Goal: Task Accomplishment & Management: Use online tool/utility

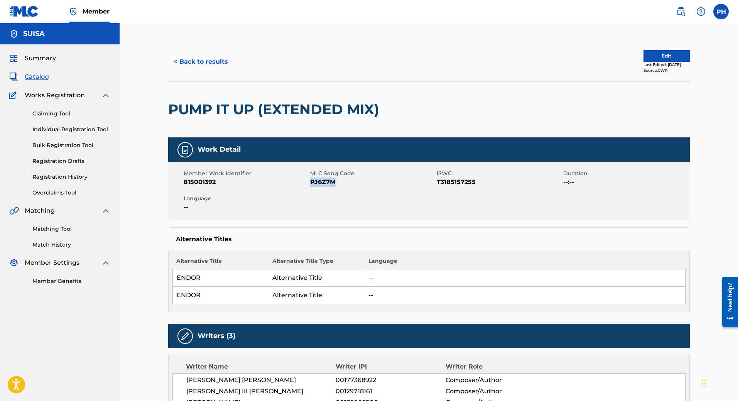
click at [212, 66] on button "< Back to results" at bounding box center [200, 61] width 65 height 19
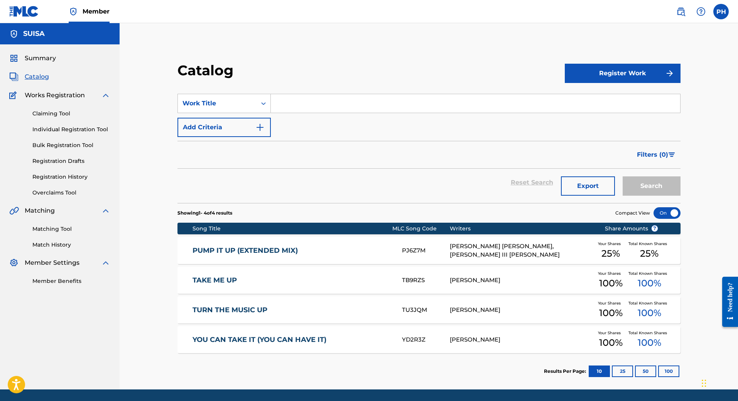
click at [61, 233] on div "Matching Tool Match History" at bounding box center [59, 232] width 101 height 34
click at [62, 230] on link "Matching Tool" at bounding box center [71, 229] width 78 height 8
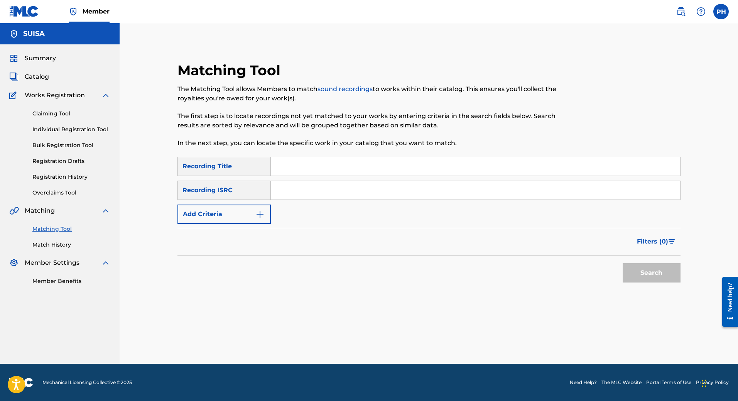
click at [291, 167] on input "Search Form" at bounding box center [475, 166] width 409 height 19
type input "bonbon"
click at [230, 213] on button "Add Criteria" at bounding box center [223, 213] width 93 height 19
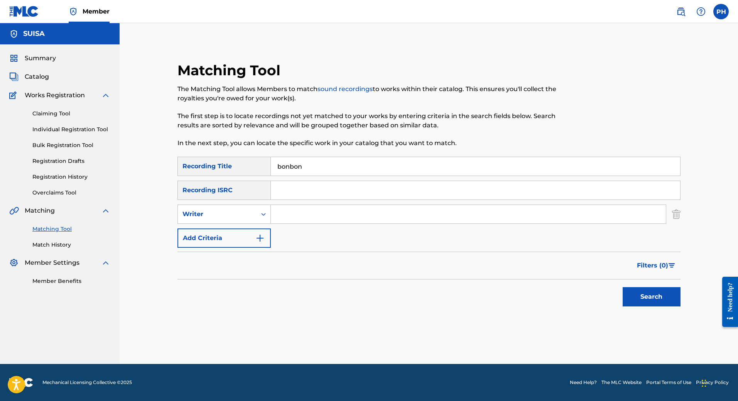
click at [288, 214] on input "Search Form" at bounding box center [468, 214] width 395 height 19
paste input "ISTREFAJ ERA"
type input "ISTREFAJ ERA"
click at [665, 298] on button "Search" at bounding box center [652, 296] width 58 height 19
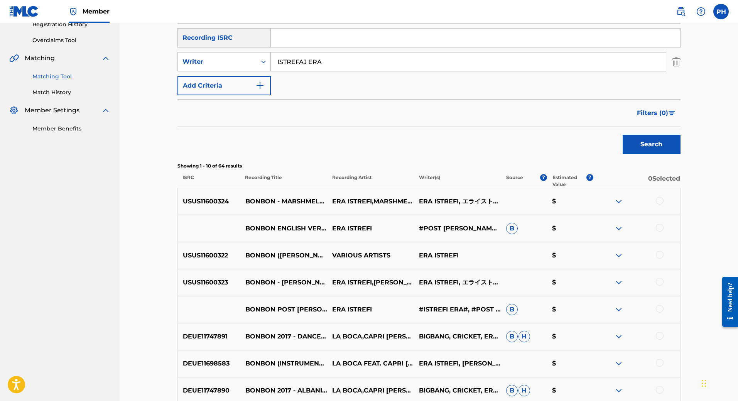
scroll to position [34, 0]
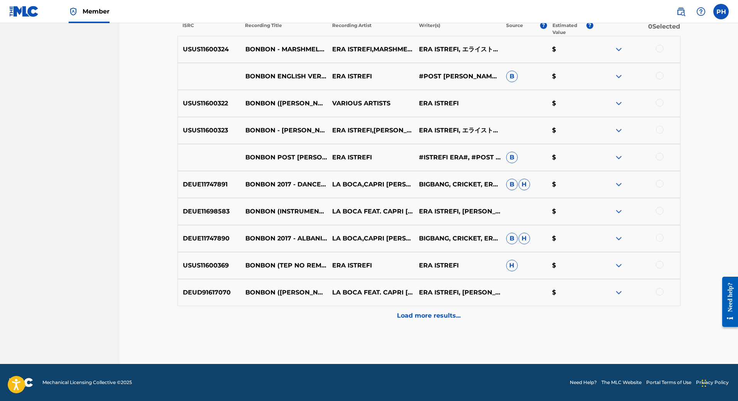
click at [430, 323] on div "Load more results..." at bounding box center [428, 315] width 503 height 19
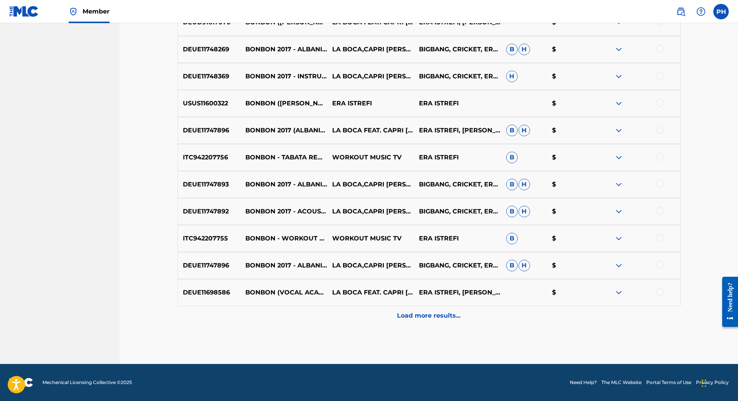
click at [429, 315] on p "Load more results..." at bounding box center [429, 315] width 64 height 9
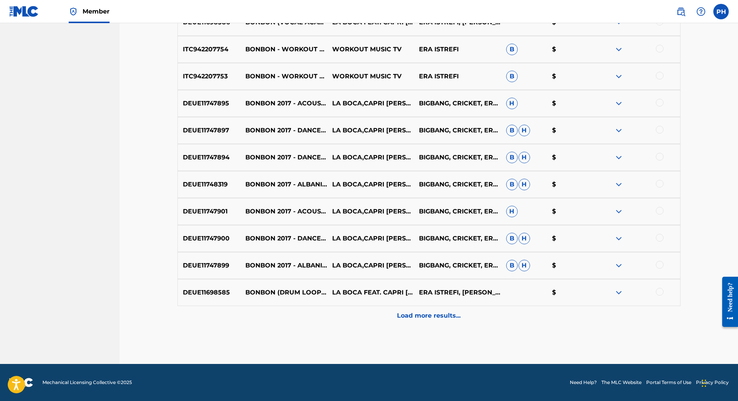
click at [426, 316] on p "Load more results..." at bounding box center [429, 315] width 64 height 9
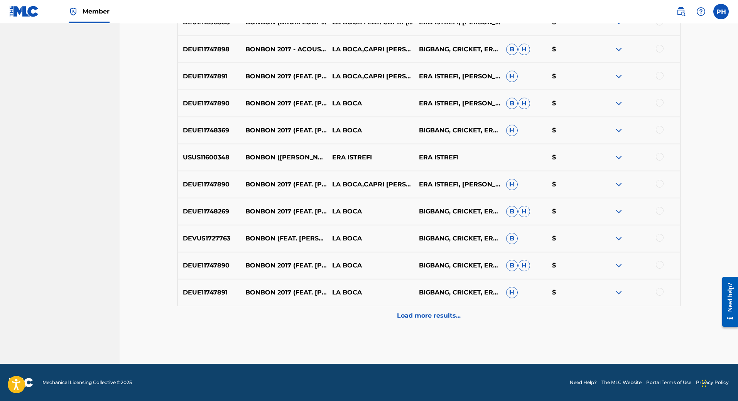
click at [426, 312] on p "Load more results..." at bounding box center [429, 315] width 64 height 9
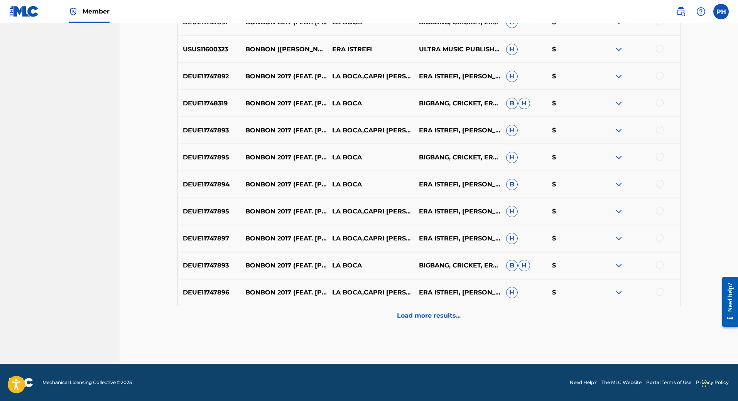
click at [425, 317] on p "Load more results..." at bounding box center [429, 315] width 64 height 9
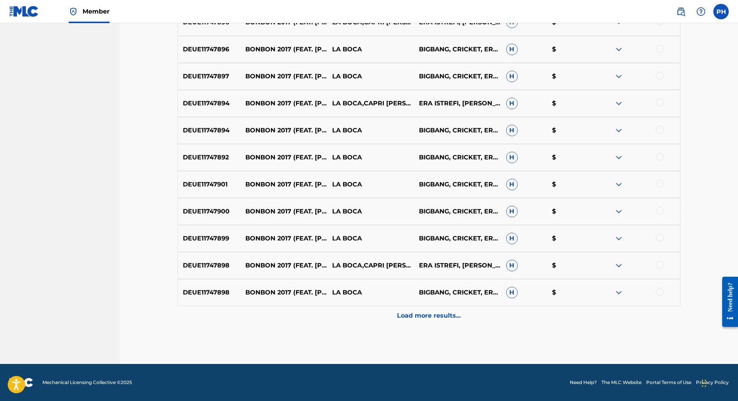
click at [424, 309] on div "Load more results..." at bounding box center [428, 315] width 503 height 19
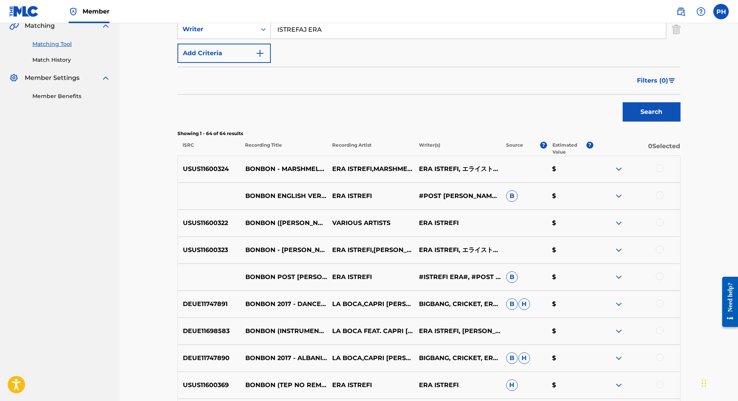
scroll to position [193, 0]
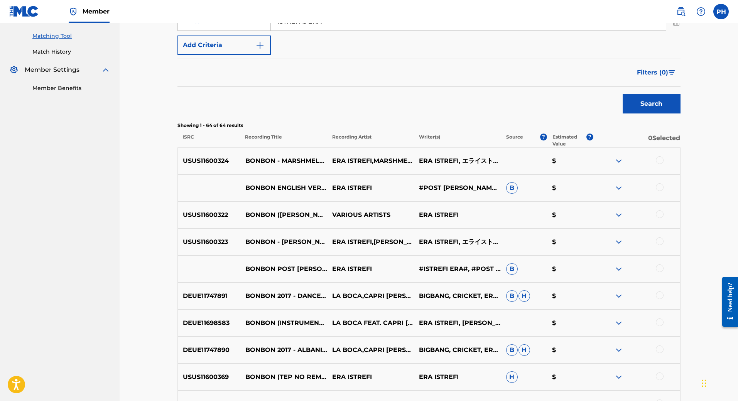
click at [616, 160] on img at bounding box center [618, 160] width 9 height 9
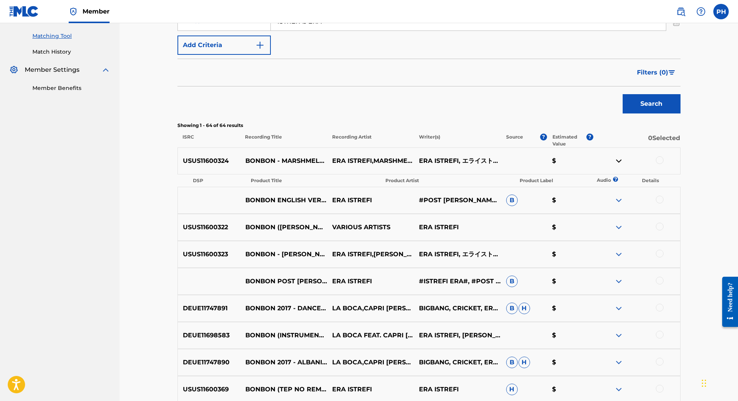
click at [616, 161] on img at bounding box center [618, 160] width 9 height 9
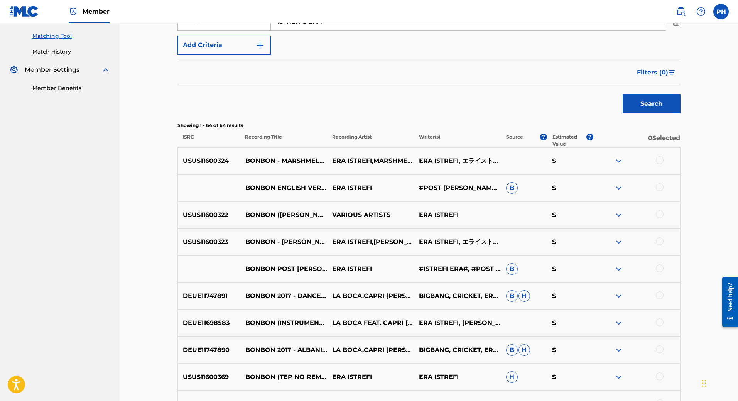
click at [621, 191] on img at bounding box center [618, 187] width 9 height 9
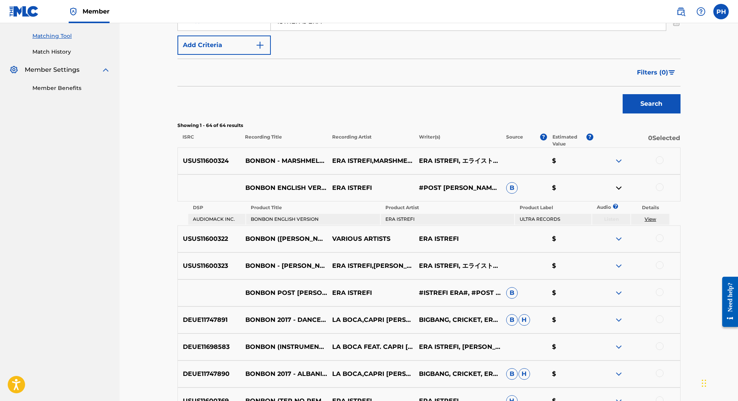
scroll to position [231, 0]
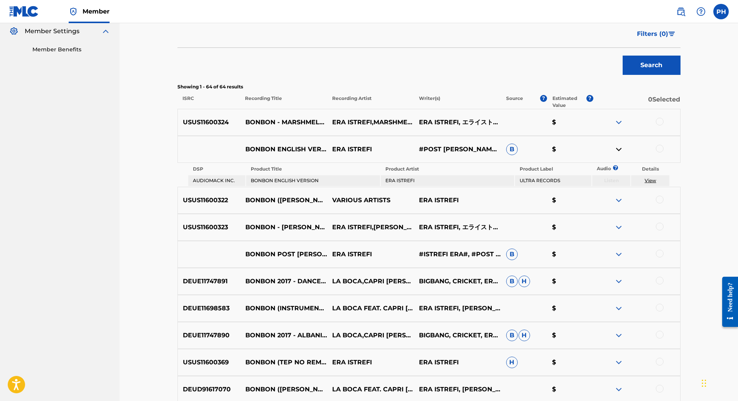
click at [619, 150] on img at bounding box center [618, 149] width 9 height 9
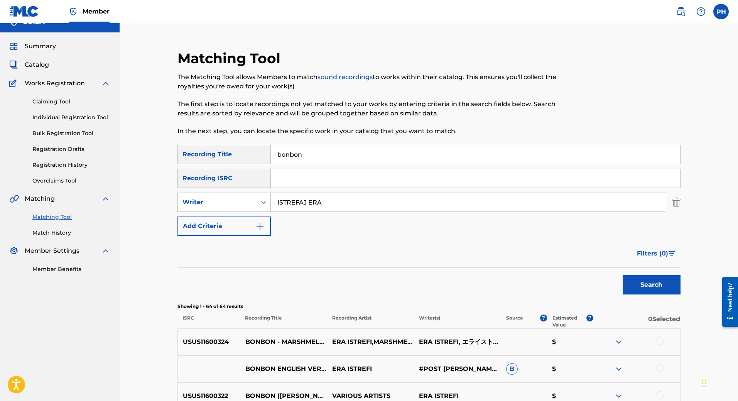
scroll to position [0, 0]
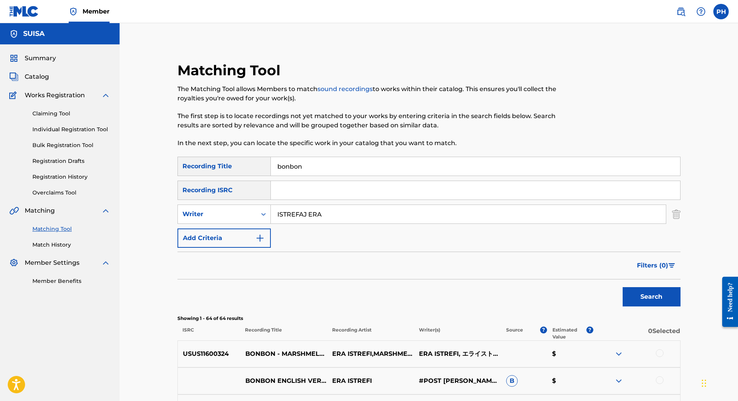
drag, startPoint x: 344, startPoint y: 171, endPoint x: 251, endPoint y: 168, distance: 92.6
click at [251, 168] on div "SearchWithCriteriacd934b6a-08dc-4b40-b539-14411743b3fd Recording Title bonbon" at bounding box center [428, 166] width 503 height 19
paste input "L'AMOUR TOUJOURS"
type input "L'AMOUR TOUJOURS"
drag, startPoint x: 376, startPoint y: 166, endPoint x: 292, endPoint y: 168, distance: 83.7
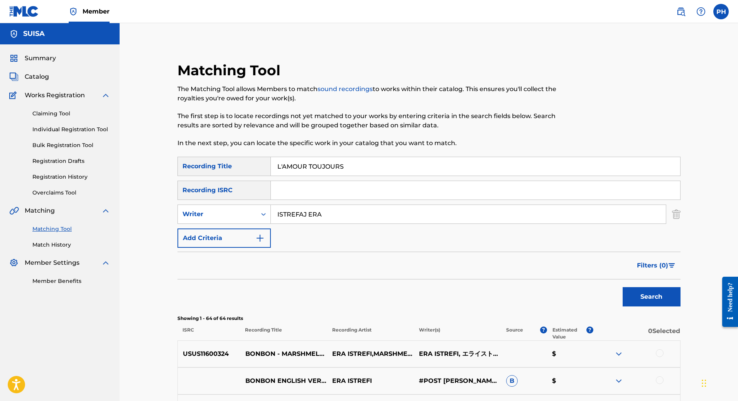
click at [292, 168] on input "L'AMOUR TOUJOURS" at bounding box center [475, 166] width 409 height 19
click at [347, 258] on div "Filters ( 0 )" at bounding box center [428, 266] width 503 height 28
drag, startPoint x: 337, startPoint y: 209, endPoint x: 275, endPoint y: 214, distance: 61.5
click at [275, 214] on input "ISTREFAJ ERA" at bounding box center [468, 214] width 395 height 19
click at [280, 212] on input "Search Form" at bounding box center [468, 214] width 395 height 19
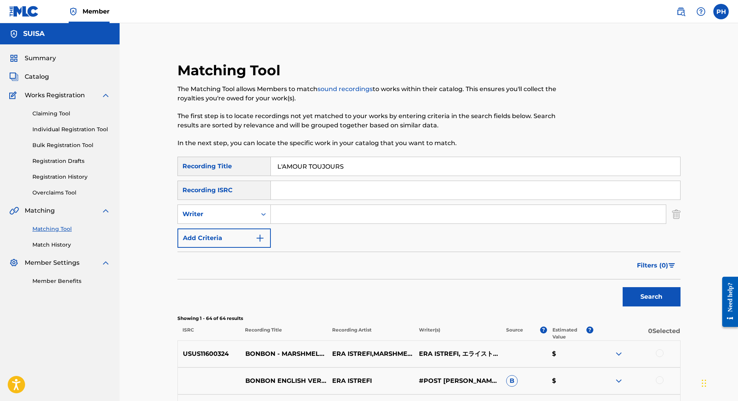
click at [292, 209] on input "Search Form" at bounding box center [468, 214] width 395 height 19
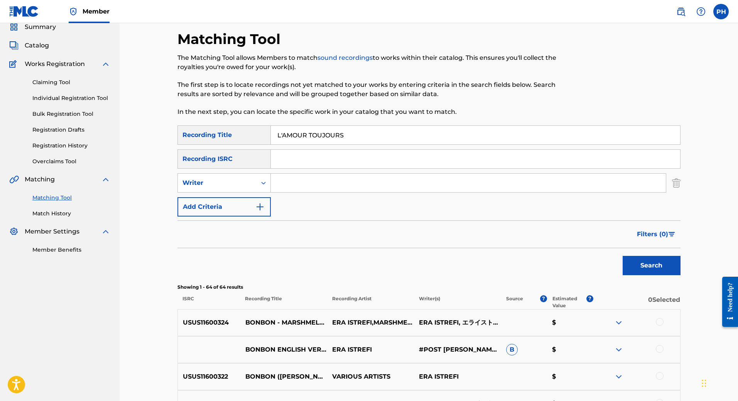
scroll to position [39, 0]
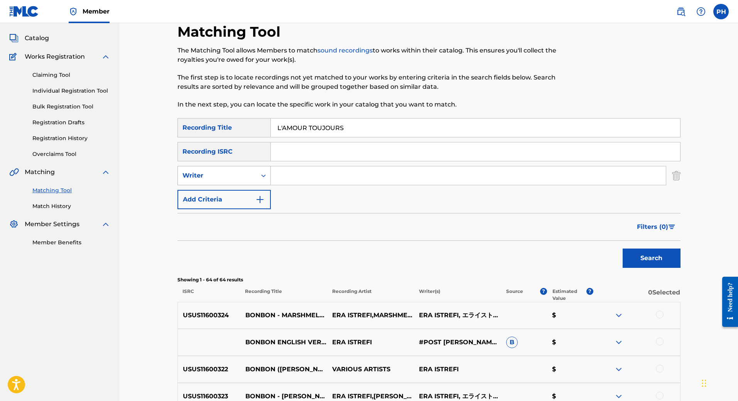
click at [260, 175] on icon "Search Form" at bounding box center [264, 176] width 8 height 8
click at [218, 211] on div "Writer" at bounding box center [224, 213] width 93 height 19
click at [317, 171] on input "Search Form" at bounding box center [468, 175] width 395 height 19
click at [623, 248] on button "Search" at bounding box center [652, 257] width 58 height 19
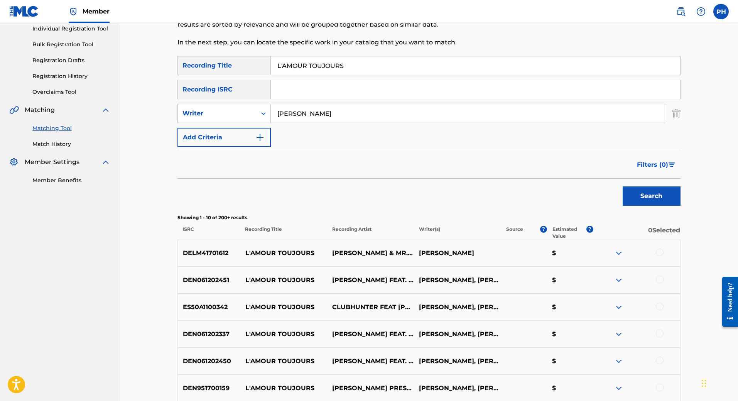
scroll to position [0, 0]
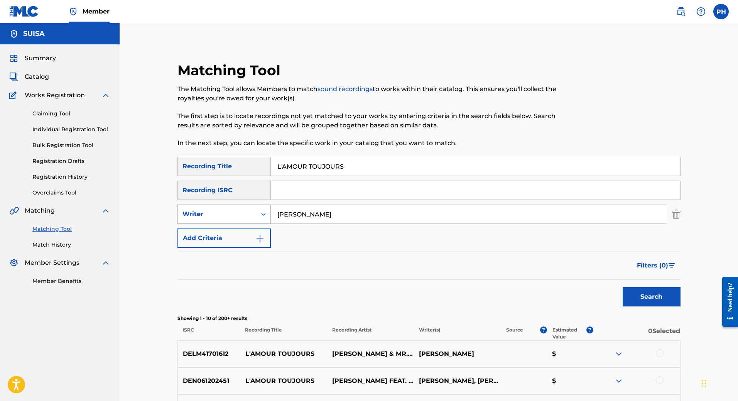
drag, startPoint x: 338, startPoint y: 216, endPoint x: 253, endPoint y: 219, distance: 84.9
click at [254, 219] on div "SearchWithCriteria9f6aad50-3831-4e5d-a36c-b6f3e5fb96be Writer Di Augustino" at bounding box center [428, 213] width 503 height 19
paste input "I AGOSTINO LUIGINO"
type input "DI AGOSTINO LUIGINO"
click at [649, 297] on button "Search" at bounding box center [652, 296] width 58 height 19
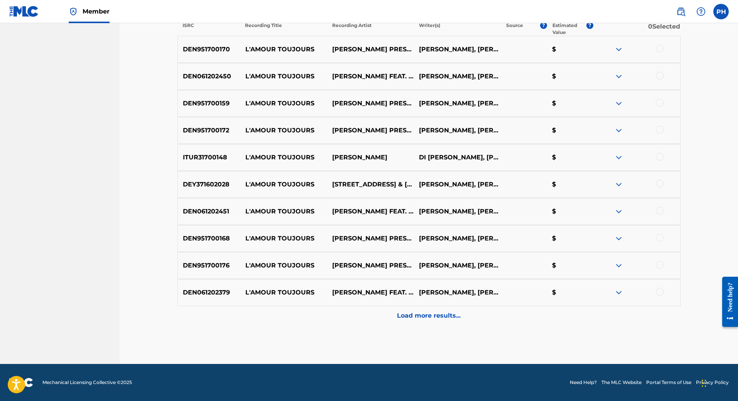
scroll to position [111, 0]
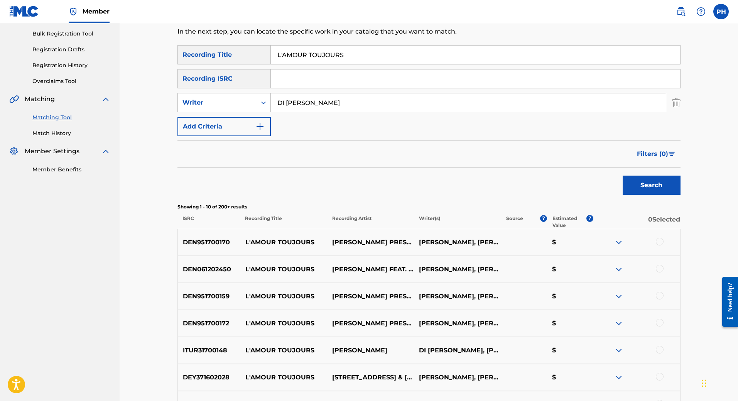
click at [658, 155] on span "Filters ( 0 )" at bounding box center [652, 153] width 31 height 9
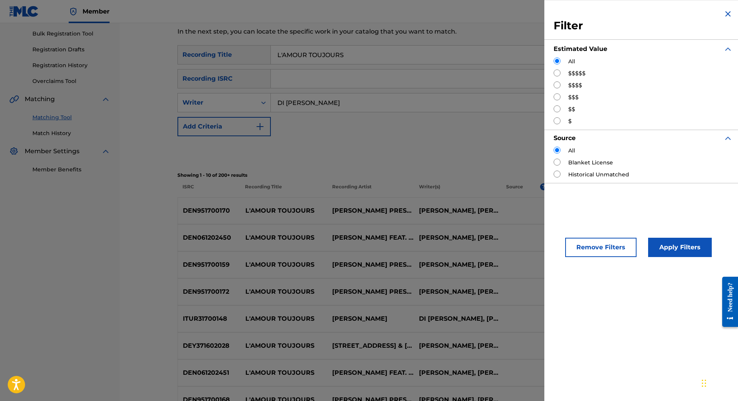
click at [557, 73] on input "Search Form" at bounding box center [557, 72] width 7 height 7
radio input "true"
click at [672, 253] on button "Apply Filters" at bounding box center [680, 247] width 64 height 19
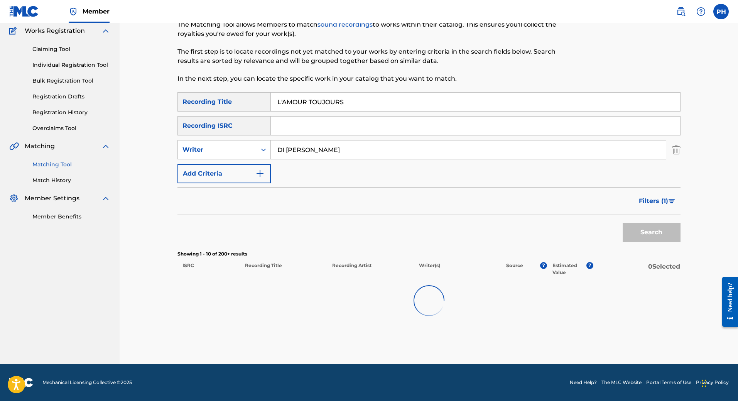
scroll to position [64, 0]
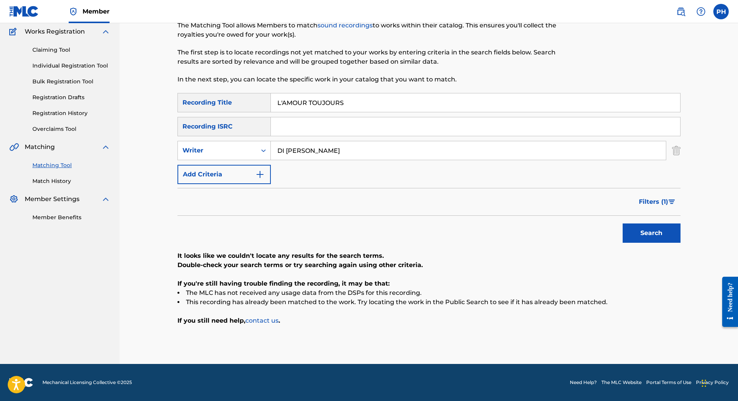
click at [652, 201] on span "Filters ( 1 )" at bounding box center [653, 201] width 29 height 9
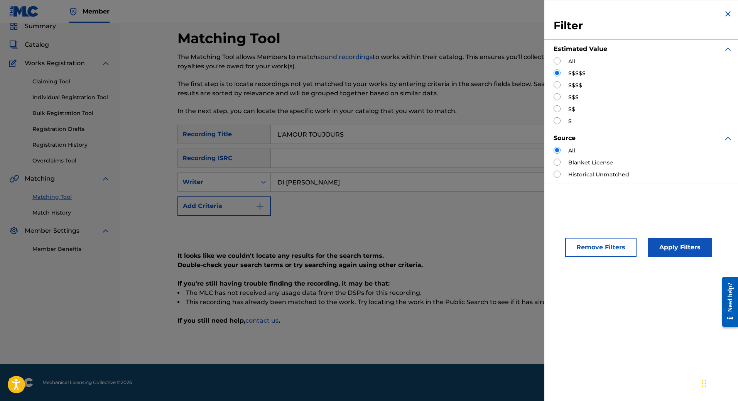
scroll to position [32, 0]
click at [559, 86] on input "Search Form" at bounding box center [557, 84] width 7 height 7
radio input "true"
click at [681, 244] on button "Apply Filters" at bounding box center [680, 247] width 64 height 19
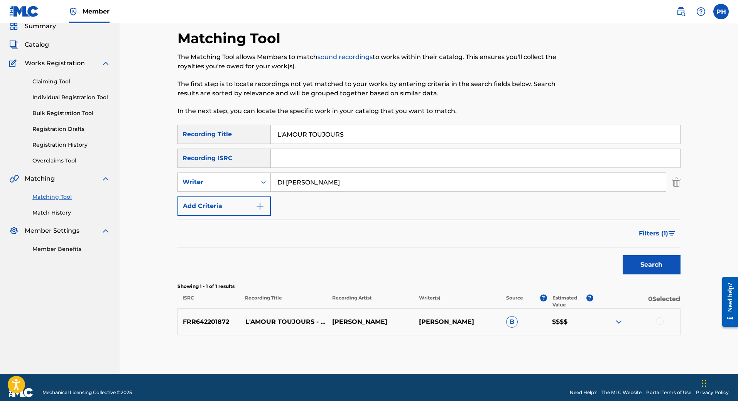
scroll to position [42, 0]
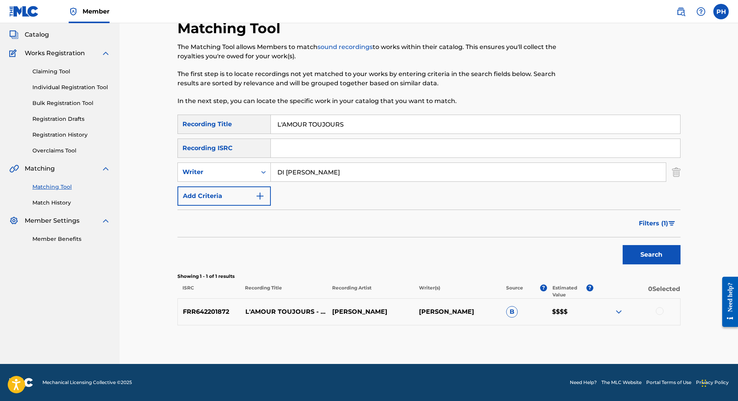
click at [617, 312] on img at bounding box center [618, 311] width 9 height 9
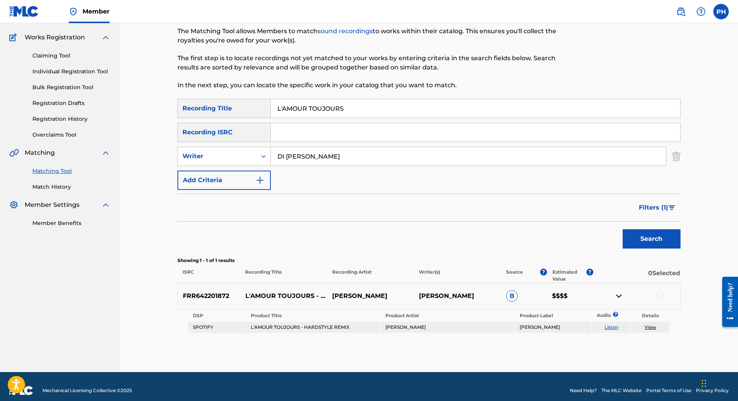
scroll to position [66, 0]
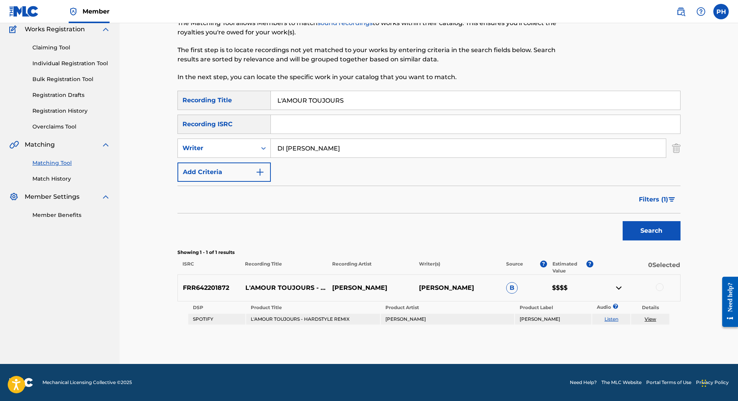
click at [608, 318] on link "Listen" at bounding box center [611, 319] width 14 height 6
click at [659, 290] on div at bounding box center [660, 287] width 8 height 8
click at [666, 197] on span "Filters ( 1 )" at bounding box center [653, 199] width 29 height 9
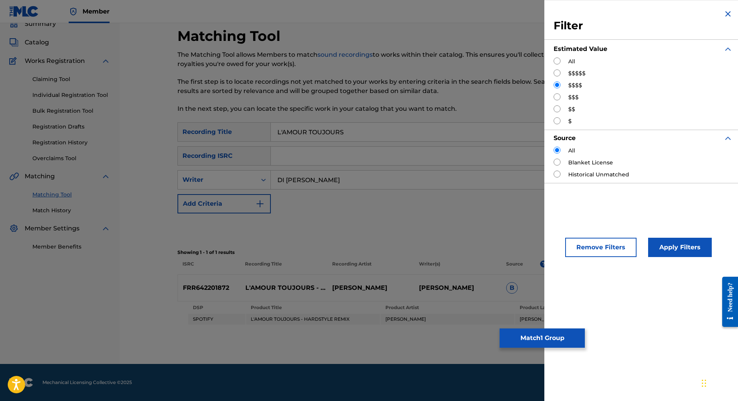
scroll to position [34, 0]
click at [557, 95] on input "Search Form" at bounding box center [557, 96] width 7 height 7
radio input "true"
click at [671, 247] on button "Apply Filters" at bounding box center [680, 247] width 64 height 19
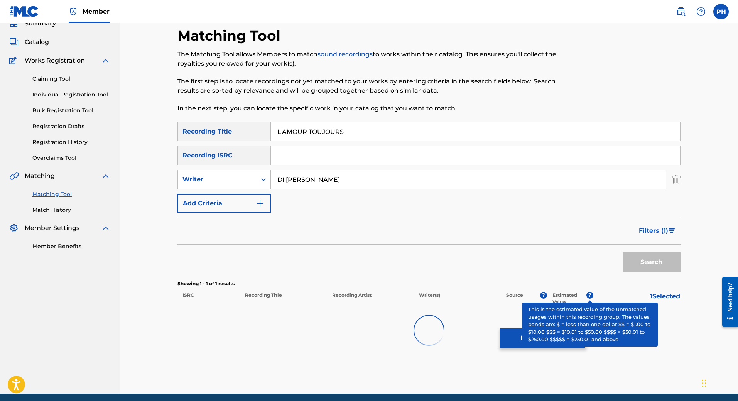
scroll to position [42, 0]
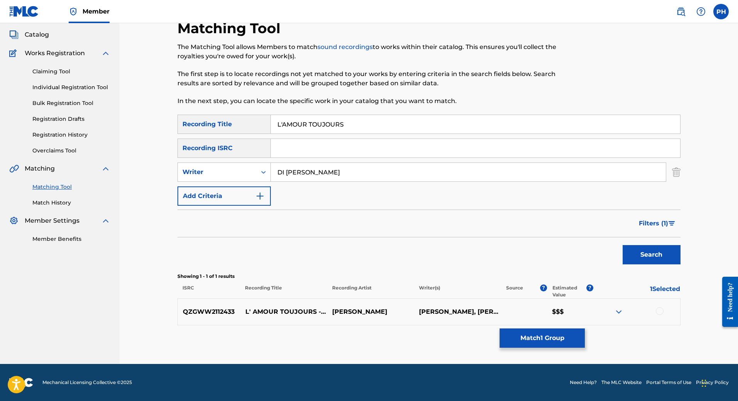
click at [662, 311] on div at bounding box center [660, 311] width 8 height 8
click at [657, 226] on span "Filters ( 1 )" at bounding box center [653, 223] width 29 height 9
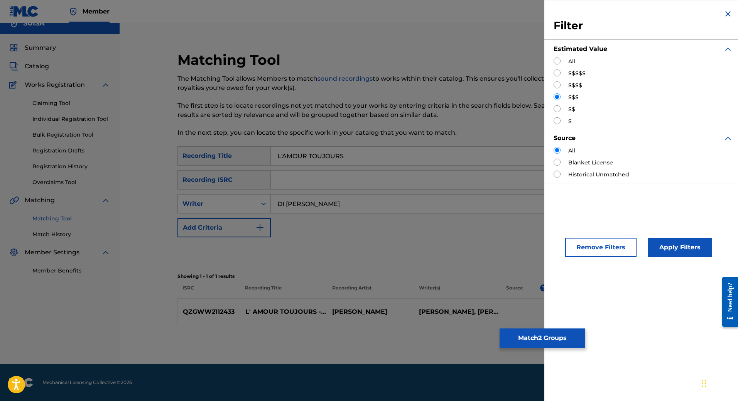
scroll to position [10, 0]
click at [556, 108] on input "Search Form" at bounding box center [557, 108] width 7 height 7
radio input "true"
click at [692, 245] on button "Apply Filters" at bounding box center [680, 247] width 64 height 19
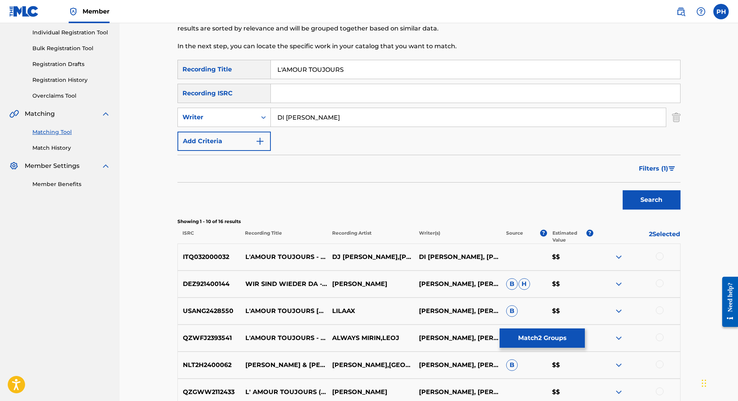
scroll to position [103, 0]
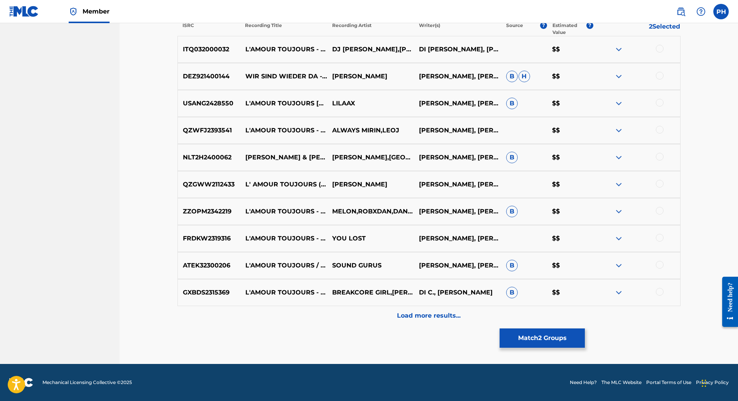
click at [425, 317] on p "Load more results..." at bounding box center [429, 315] width 64 height 9
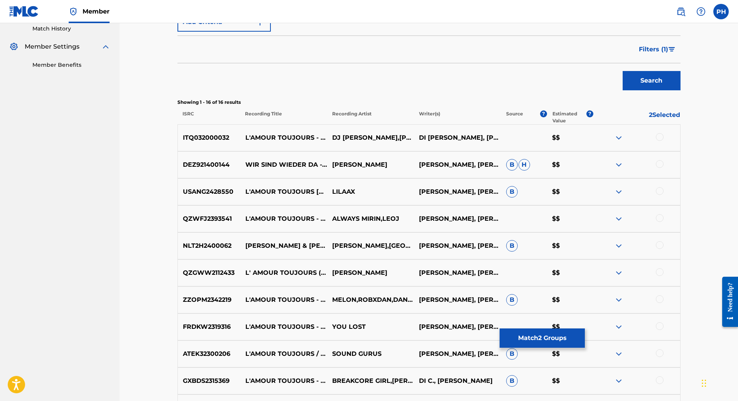
scroll to position [216, 0]
click at [663, 135] on div at bounding box center [636, 137] width 87 height 9
click at [658, 138] on div at bounding box center [660, 137] width 8 height 8
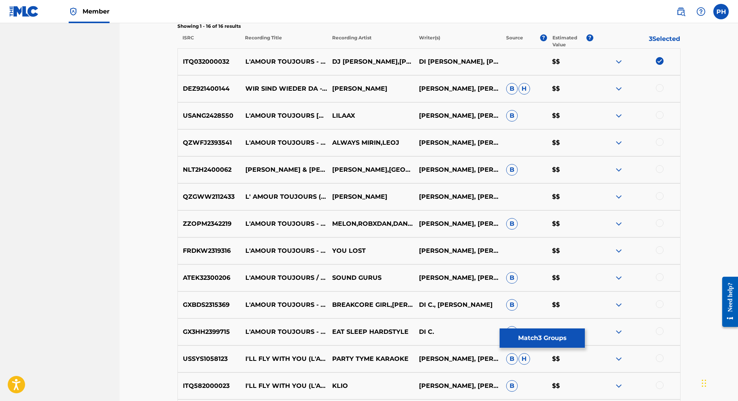
scroll to position [293, 0]
click at [660, 88] on div at bounding box center [660, 87] width 8 height 8
click at [658, 113] on div at bounding box center [660, 114] width 8 height 8
click at [658, 145] on div at bounding box center [660, 141] width 8 height 8
click at [658, 171] on div at bounding box center [660, 168] width 8 height 8
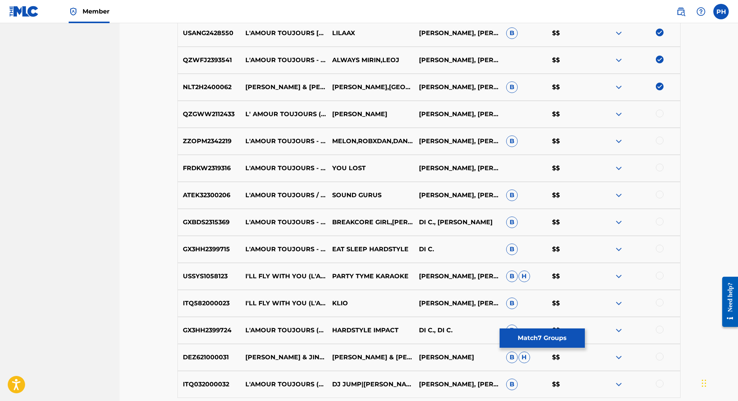
scroll to position [370, 0]
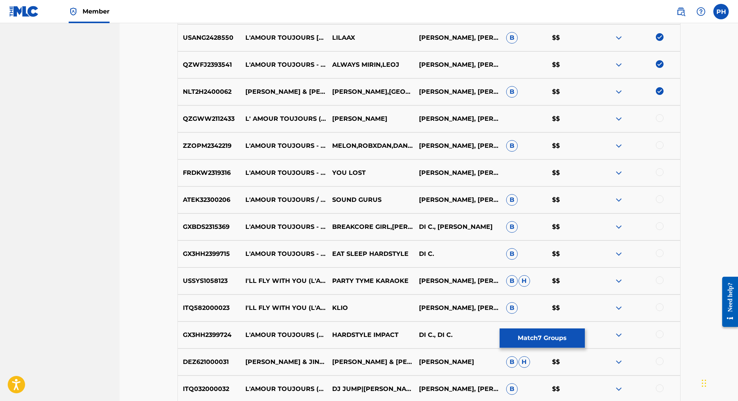
click at [660, 118] on div at bounding box center [660, 118] width 8 height 8
click at [660, 146] on div at bounding box center [660, 145] width 8 height 8
click at [659, 173] on div at bounding box center [660, 172] width 8 height 8
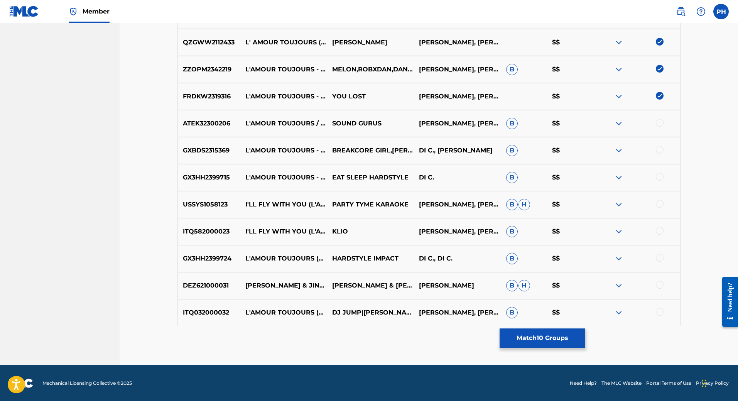
scroll to position [447, 0]
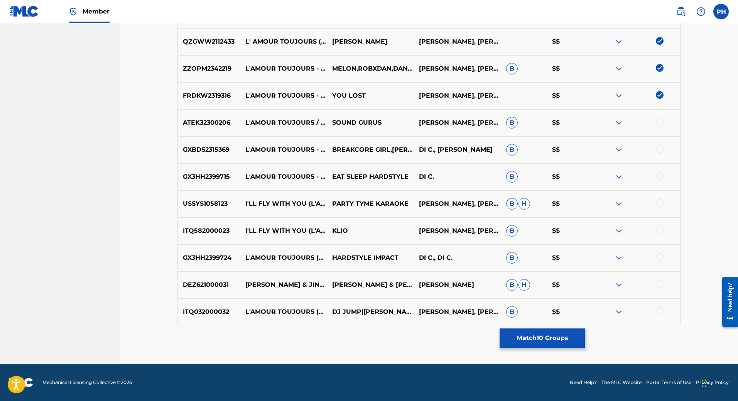
click at [660, 122] on div at bounding box center [660, 122] width 8 height 8
click at [658, 150] on div at bounding box center [660, 149] width 8 height 8
click at [658, 175] on div at bounding box center [660, 176] width 8 height 8
click at [658, 203] on div at bounding box center [660, 203] width 8 height 8
click at [659, 231] on div at bounding box center [660, 230] width 8 height 8
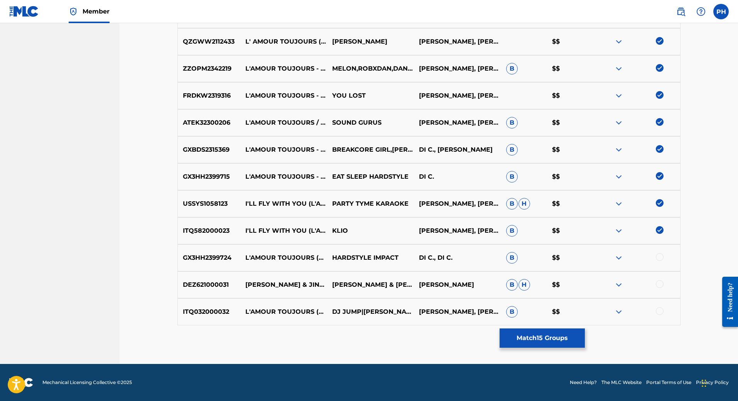
drag, startPoint x: 660, startPoint y: 256, endPoint x: 659, endPoint y: 277, distance: 20.8
click at [660, 257] on div at bounding box center [660, 257] width 8 height 8
click at [658, 286] on div at bounding box center [660, 284] width 8 height 8
click at [658, 306] on div "ITQ032000032 L'AMOUR TOUJOURS (FEAT. NATHALIE AARTS, ANN LEE, NEJA, HAIDUCII, K…" at bounding box center [428, 311] width 503 height 27
click at [666, 311] on div at bounding box center [636, 311] width 87 height 9
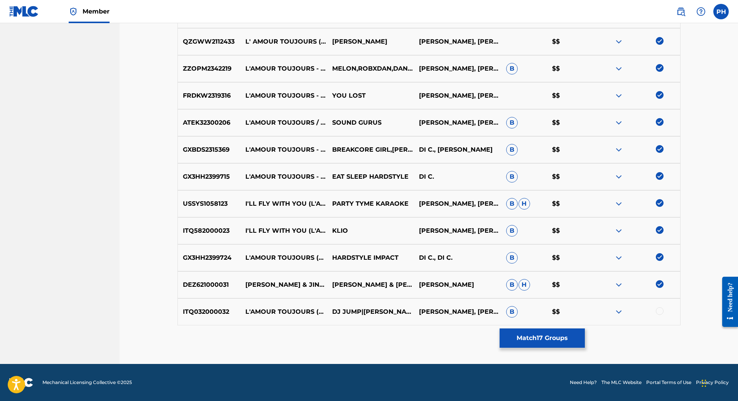
click at [662, 312] on div at bounding box center [660, 311] width 8 height 8
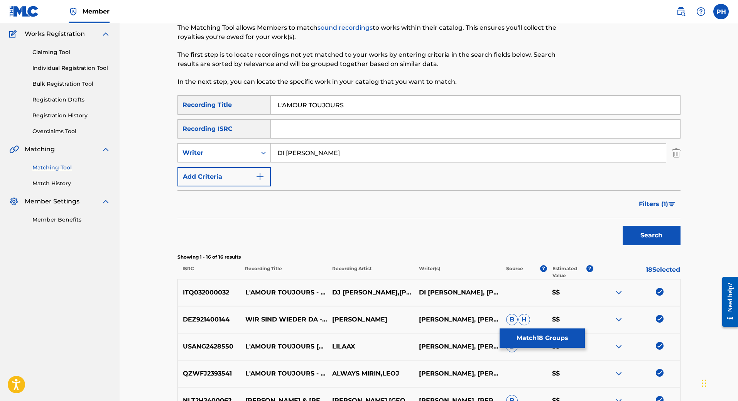
scroll to position [254, 0]
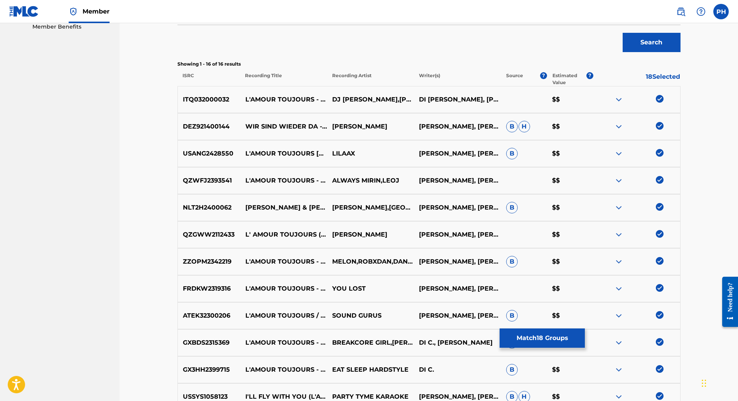
click at [549, 339] on button "Match 18 Groups" at bounding box center [542, 337] width 85 height 19
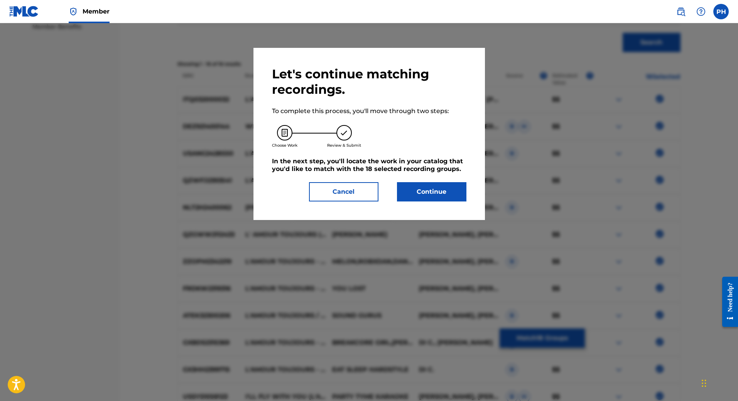
click at [431, 188] on button "Continue" at bounding box center [431, 191] width 69 height 19
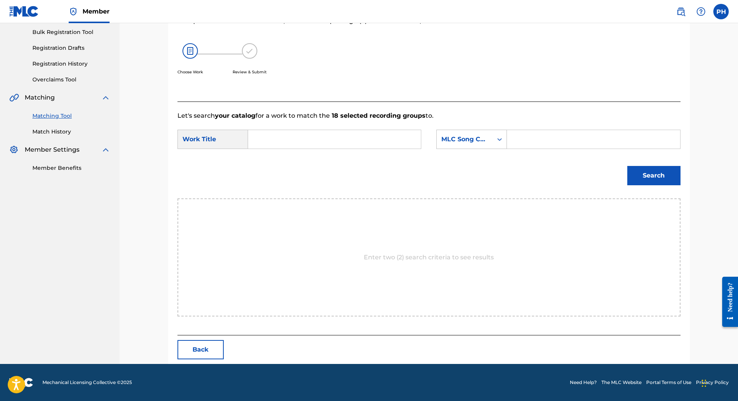
scroll to position [113, 0]
click at [317, 144] on input "Search Form" at bounding box center [335, 139] width 160 height 19
click at [538, 140] on input "Search Form" at bounding box center [593, 139] width 160 height 19
paste input "LE5EUV"
type input "LE5EUV"
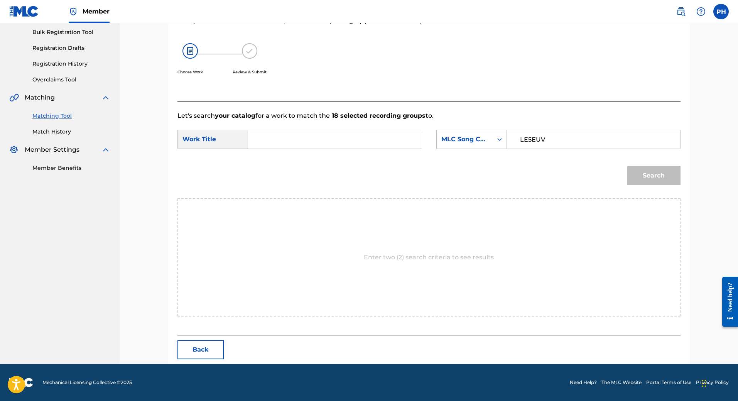
click at [310, 139] on input "Search Form" at bounding box center [335, 139] width 160 height 19
click at [308, 148] on input "Search Form" at bounding box center [335, 139] width 160 height 19
paste input "L'AMOUR TOUJOURS"
type input "L'AMOUR TOUJOURS"
click at [663, 177] on button "Search" at bounding box center [653, 175] width 53 height 19
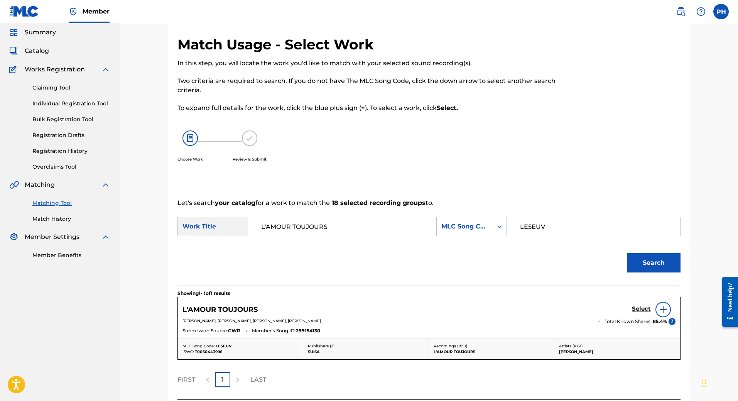
scroll to position [90, 0]
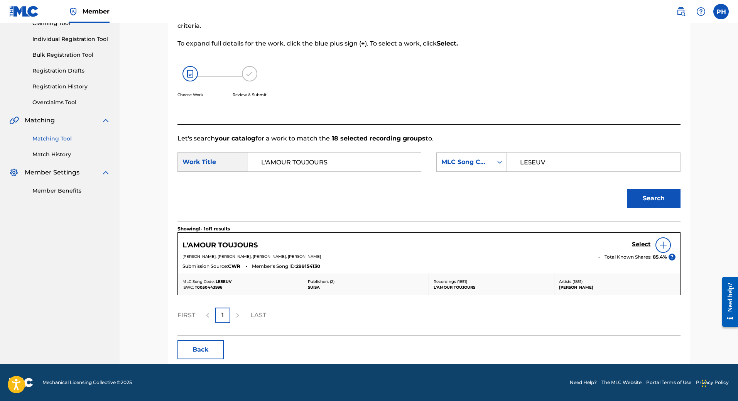
click at [662, 245] on img at bounding box center [662, 244] width 9 height 9
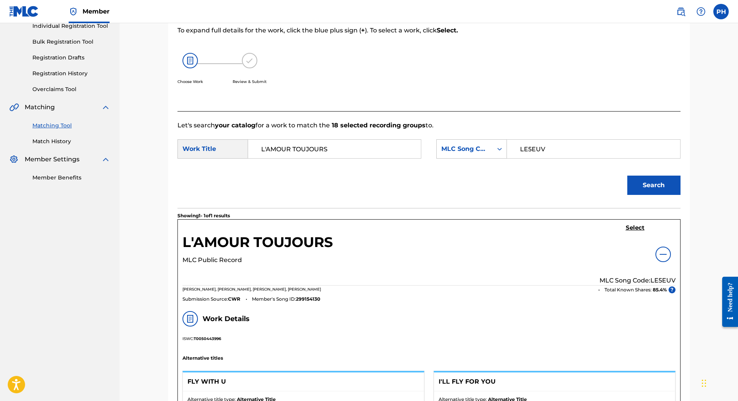
scroll to position [52, 0]
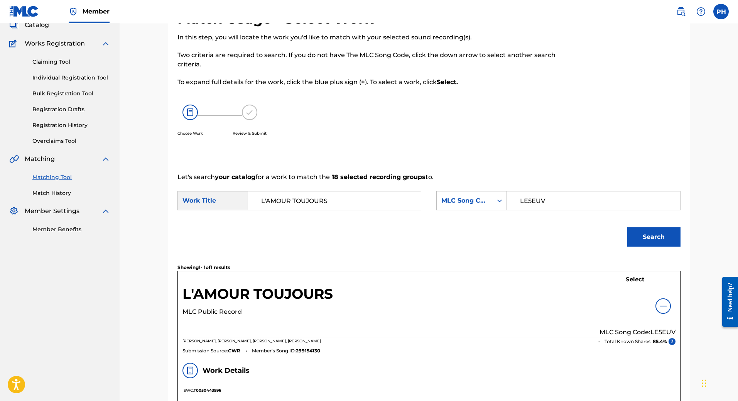
click at [661, 308] on img at bounding box center [662, 305] width 9 height 9
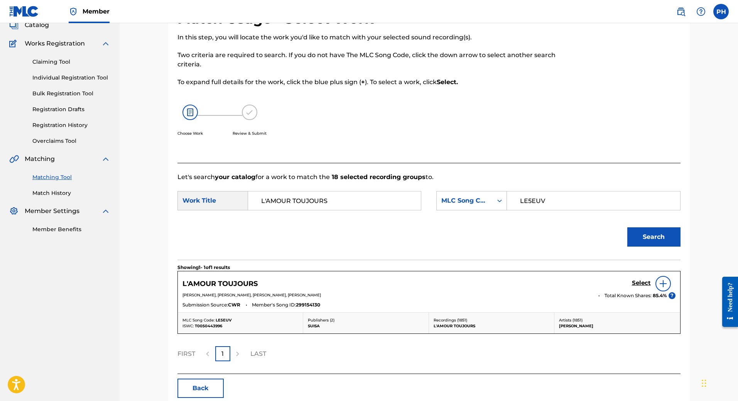
click at [643, 282] on h5 "Select" at bounding box center [641, 282] width 19 height 7
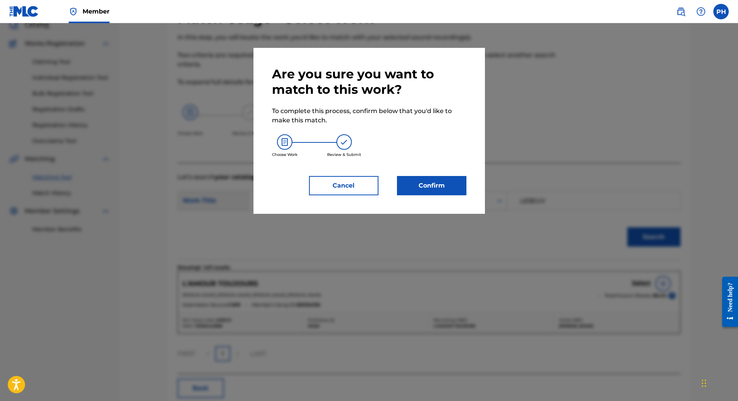
click at [427, 181] on button "Confirm" at bounding box center [431, 185] width 69 height 19
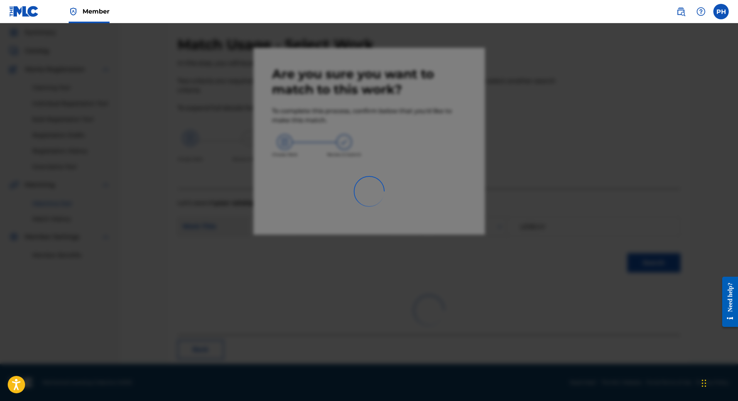
scroll to position [10, 0]
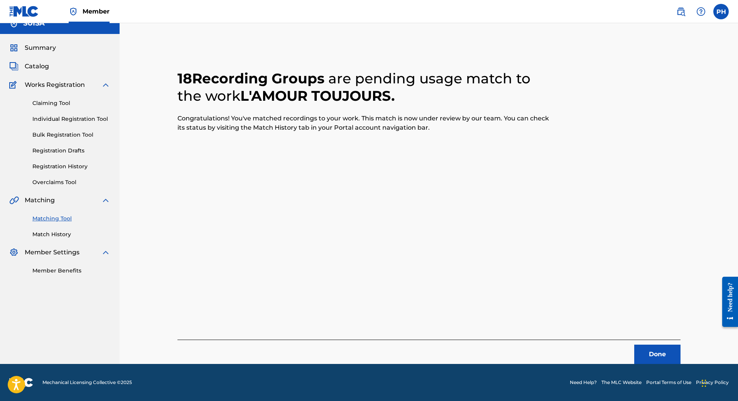
click at [662, 349] on button "Done" at bounding box center [657, 353] width 46 height 19
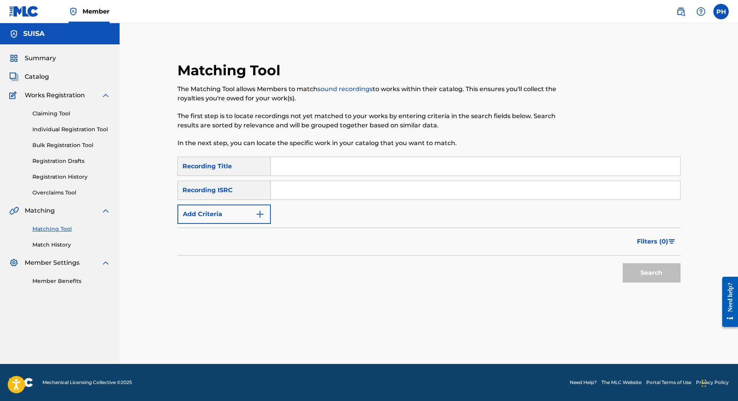
scroll to position [0, 0]
click at [305, 160] on input "Search Form" at bounding box center [475, 166] width 409 height 19
click at [54, 241] on link "Match History" at bounding box center [71, 245] width 78 height 8
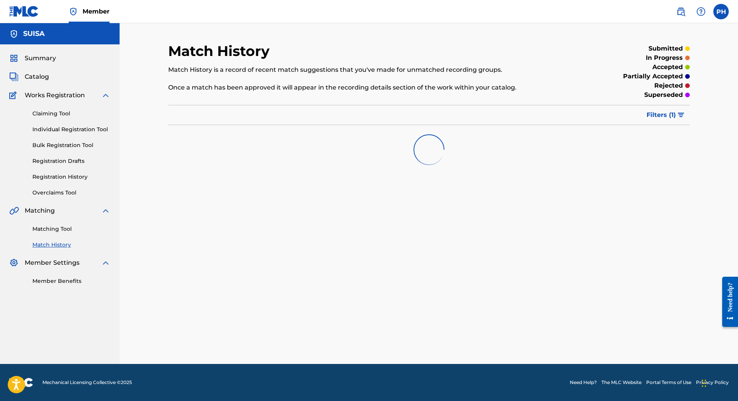
click at [675, 116] on span "Filters ( 1 )" at bounding box center [661, 114] width 29 height 9
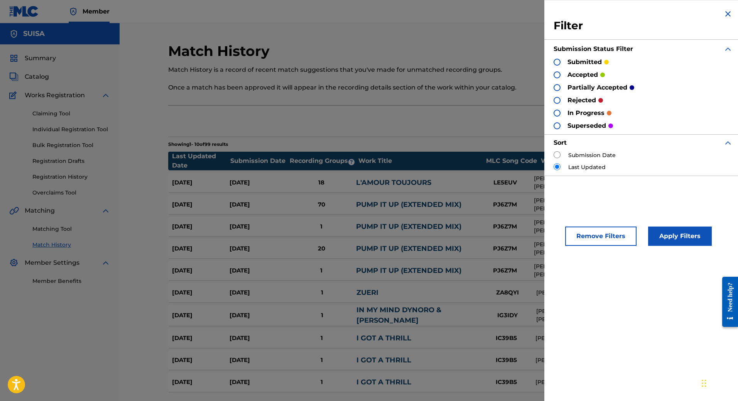
click at [530, 106] on div "Match History Match History is a record of recent match suggestions that you've…" at bounding box center [429, 236] width 522 height 389
click at [726, 13] on img at bounding box center [727, 13] width 9 height 9
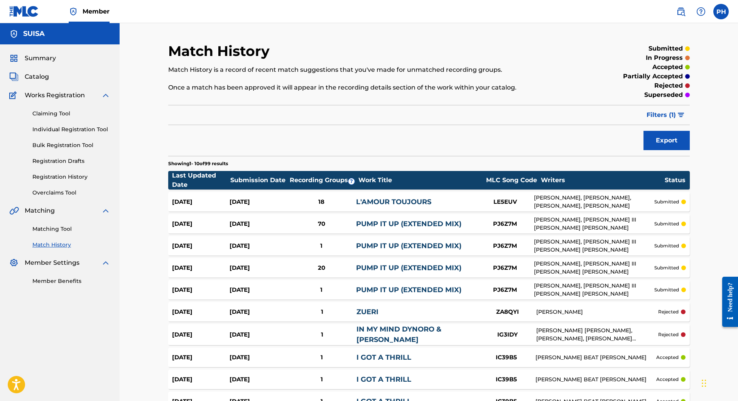
click at [252, 200] on div "[DATE]" at bounding box center [258, 202] width 57 height 9
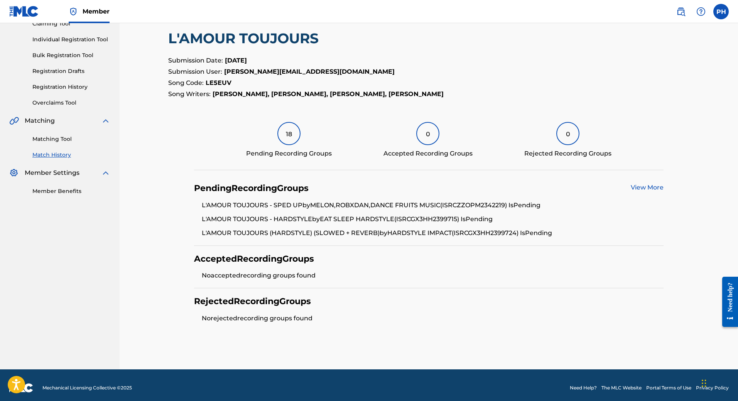
scroll to position [95, 0]
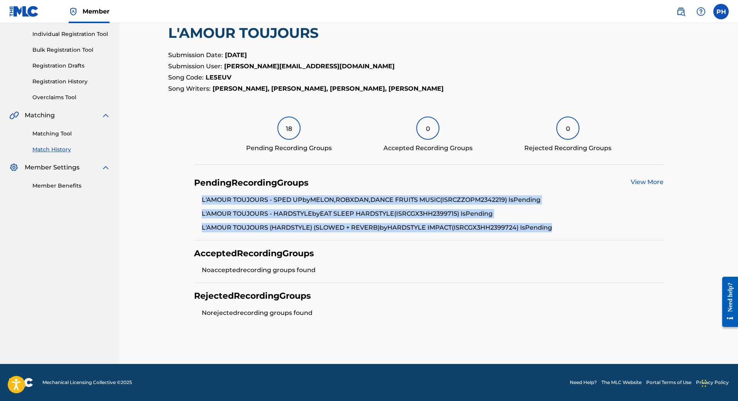
drag, startPoint x: 202, startPoint y: 198, endPoint x: 599, endPoint y: 214, distance: 397.7
click at [580, 227] on ul "L'AMOUR TOUJOURS - SPED UP by MELON,ROBXDAN,DANCE FRUITS MUSIC (ISRC ZZOPM23422…" at bounding box center [428, 213] width 469 height 37
click at [661, 180] on link "View More" at bounding box center [647, 181] width 33 height 7
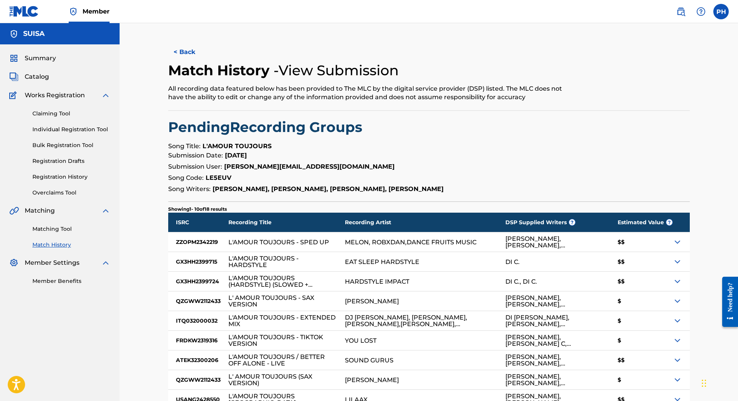
scroll to position [105, 0]
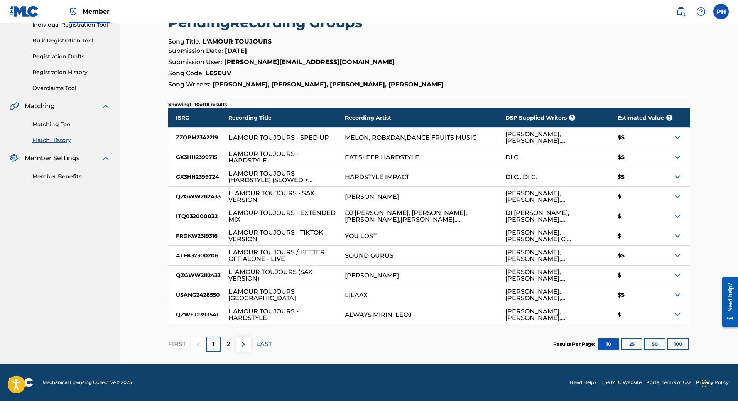
click at [231, 343] on div "2" at bounding box center [228, 343] width 15 height 15
click at [200, 346] on img at bounding box center [198, 343] width 9 height 9
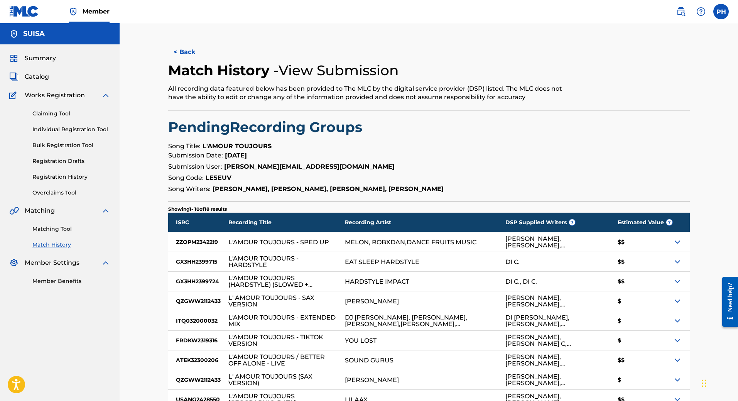
click at [48, 114] on link "Claiming Tool" at bounding box center [71, 114] width 78 height 8
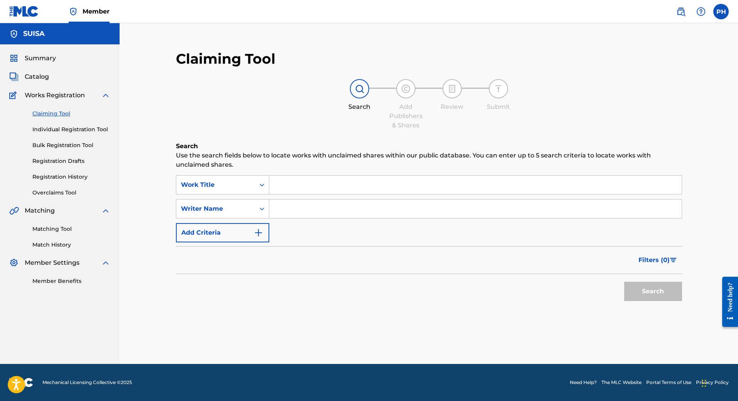
click at [56, 229] on link "Matching Tool" at bounding box center [71, 229] width 78 height 8
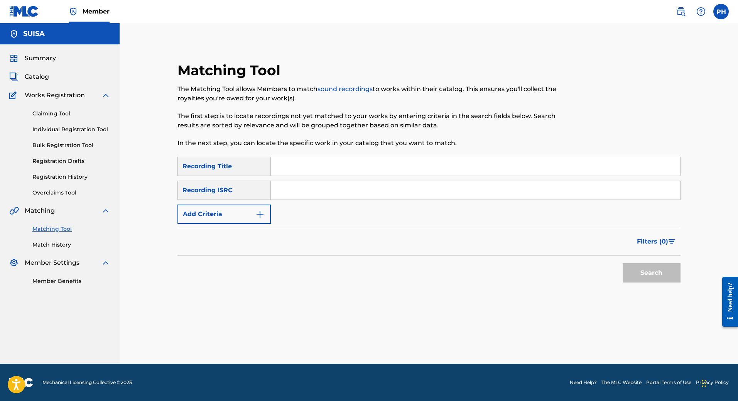
click at [298, 165] on input "Search Form" at bounding box center [475, 166] width 409 height 19
drag, startPoint x: 279, startPoint y: 161, endPoint x: 277, endPoint y: 169, distance: 7.7
click at [279, 161] on input "Search Form" at bounding box center [475, 166] width 409 height 19
click at [238, 214] on button "Add Criteria" at bounding box center [223, 213] width 93 height 19
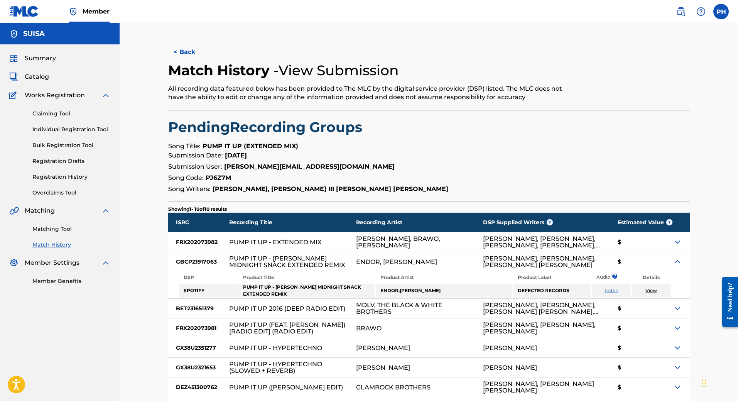
click at [44, 76] on span "Catalog" at bounding box center [37, 76] width 24 height 9
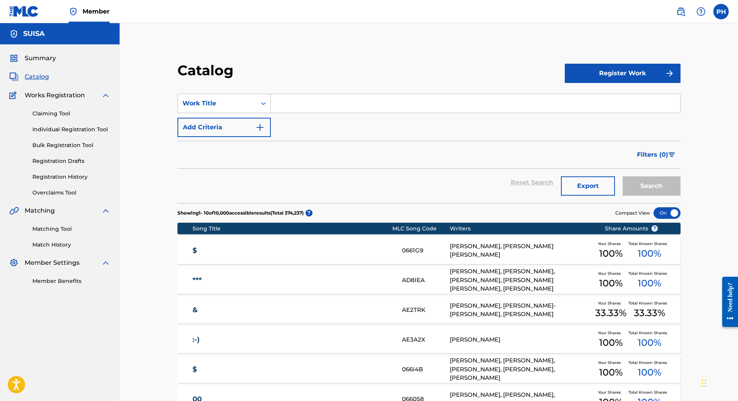
click at [295, 106] on input "Search Form" at bounding box center [475, 103] width 409 height 19
click at [231, 125] on button "Add Criteria" at bounding box center [223, 127] width 93 height 19
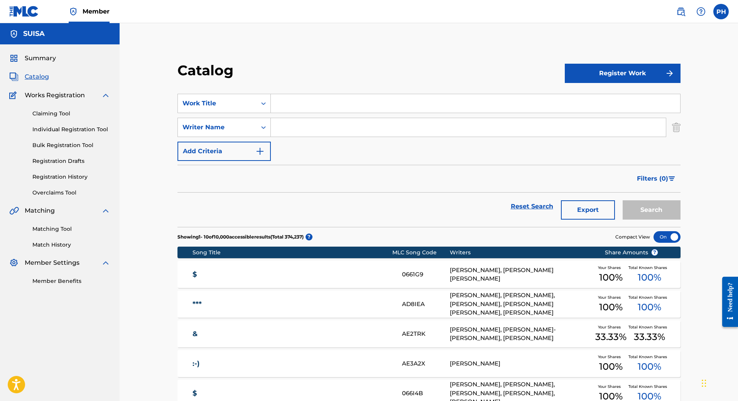
click at [303, 127] on input "Search Form" at bounding box center [468, 127] width 395 height 19
paste input "ISTREFAJ ERA"
type input "ISTREFAJ ERA"
click at [321, 103] on input "Search Form" at bounding box center [475, 103] width 409 height 19
drag, startPoint x: 350, startPoint y: 105, endPoint x: 307, endPoint y: 105, distance: 43.6
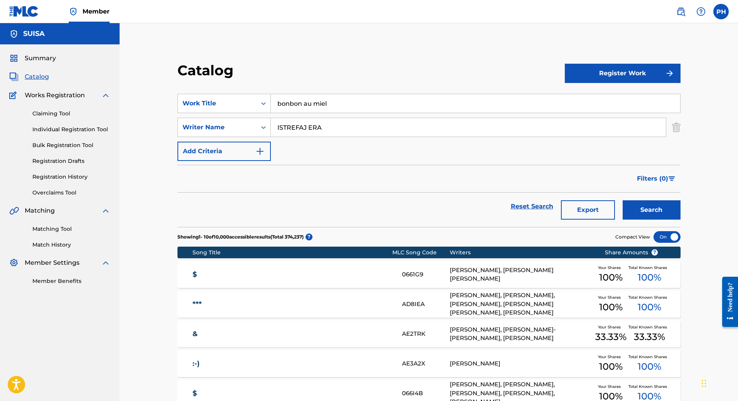
click at [307, 105] on input "bonbon au miel" at bounding box center [475, 103] width 409 height 19
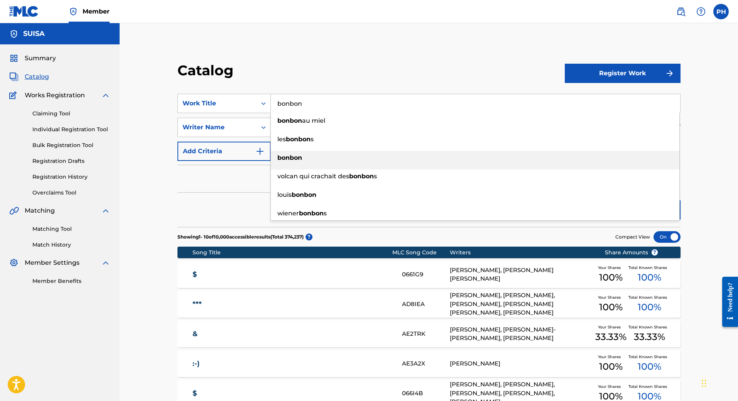
click at [316, 154] on div "bonbon" at bounding box center [475, 158] width 409 height 14
type input "bonbon"
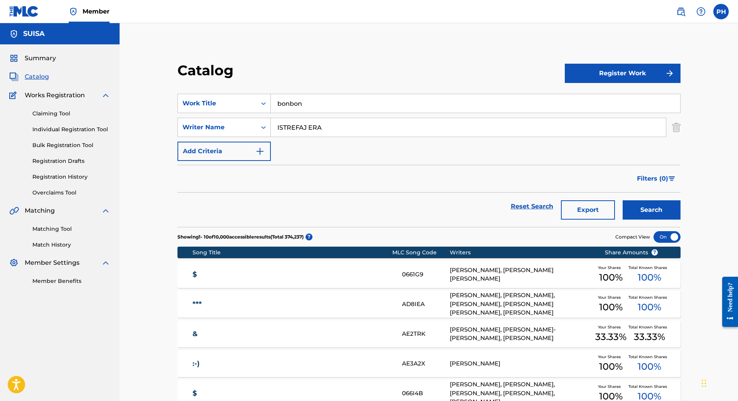
click at [667, 211] on button "Search" at bounding box center [652, 209] width 58 height 19
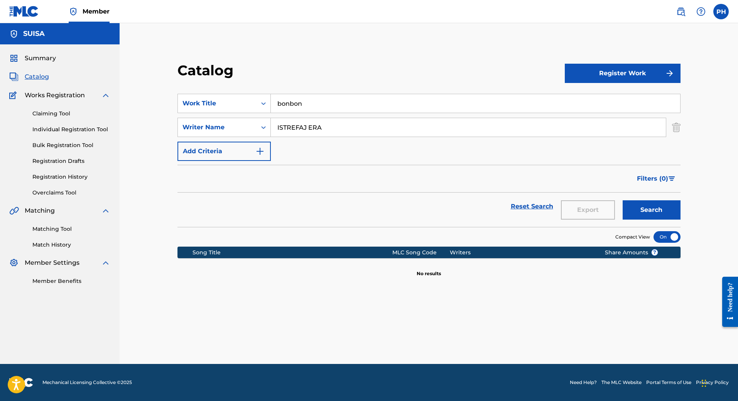
click at [335, 126] on input "ISTREFAJ ERA" at bounding box center [468, 127] width 395 height 19
click at [264, 155] on img "Search Form" at bounding box center [259, 151] width 9 height 9
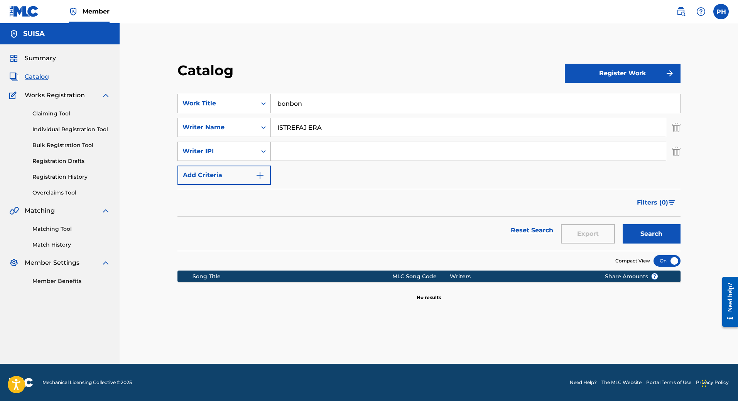
click at [263, 151] on icon "Search Form" at bounding box center [263, 151] width 5 height 3
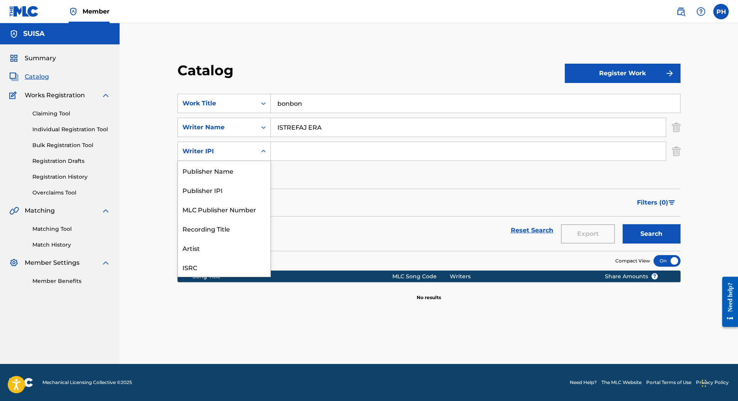
scroll to position [19, 0]
click at [125, 196] on div "Catalog Register Work SearchWithCriteriaaeb800b5-3091-4b2e-a278-b48cc9f08afe Wo…" at bounding box center [429, 193] width 618 height 341
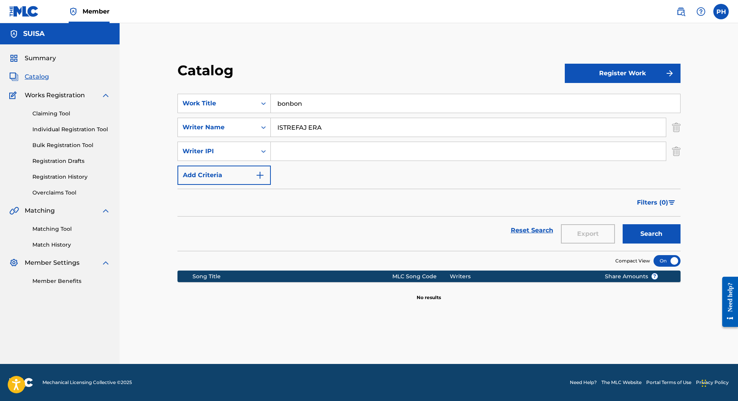
click at [51, 115] on link "Claiming Tool" at bounding box center [71, 114] width 78 height 8
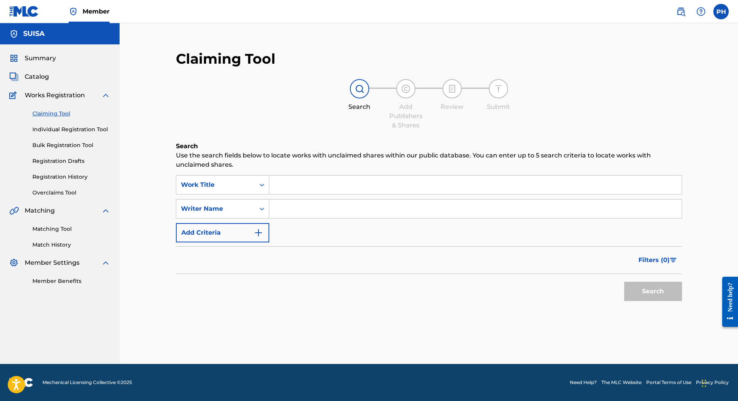
click at [41, 73] on span "Catalog" at bounding box center [37, 76] width 24 height 9
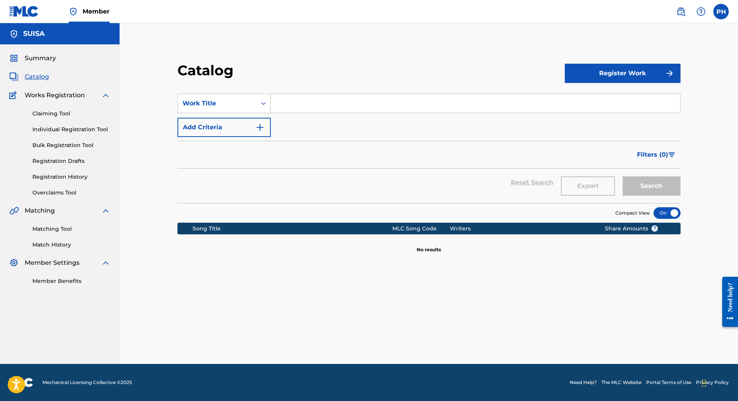
click at [325, 100] on input "Search Form" at bounding box center [475, 103] width 409 height 19
click at [297, 100] on input "Search Form" at bounding box center [475, 103] width 409 height 19
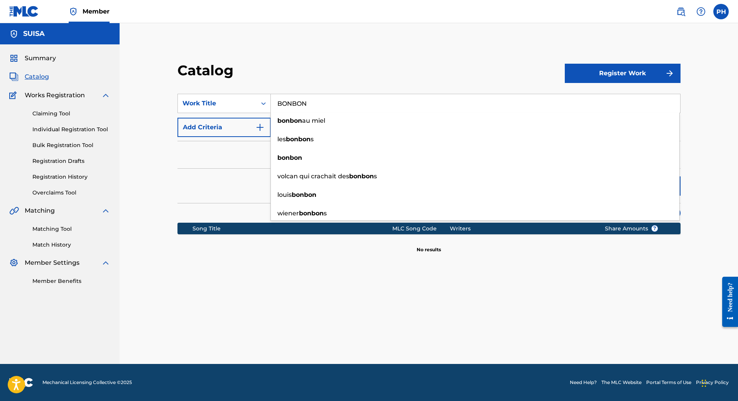
type input "BONBON"
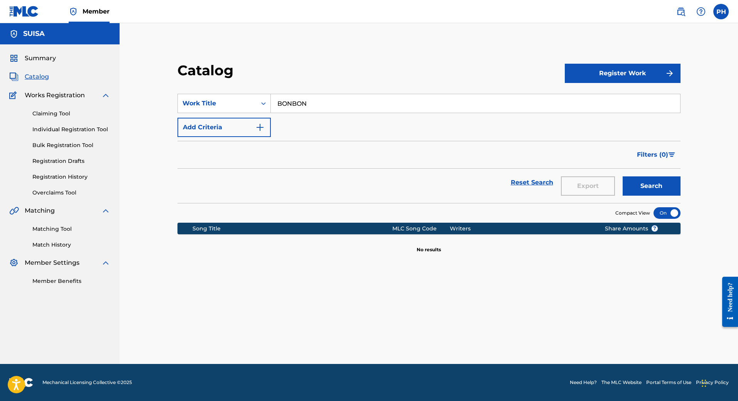
click at [241, 182] on div "Reset Search Export Search" at bounding box center [428, 183] width 503 height 28
click at [240, 124] on button "Add Criteria" at bounding box center [223, 127] width 93 height 19
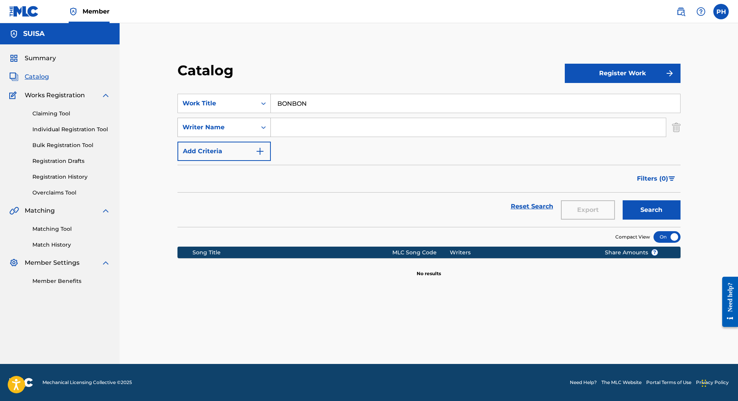
click at [264, 126] on icon "Search Form" at bounding box center [264, 127] width 8 height 8
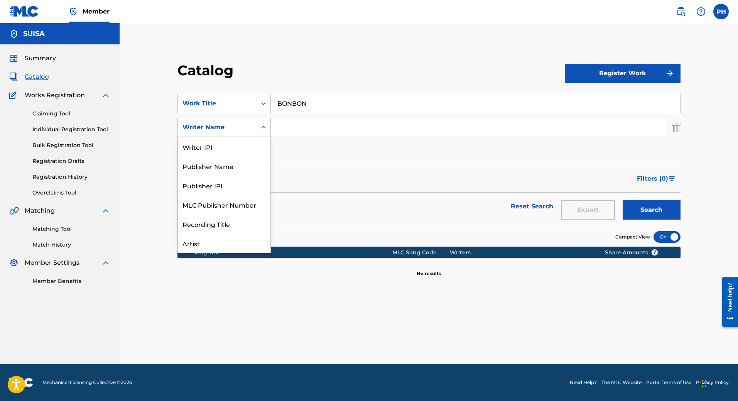
scroll to position [39, 0]
click at [235, 154] on div "Publisher IPI" at bounding box center [224, 146] width 93 height 19
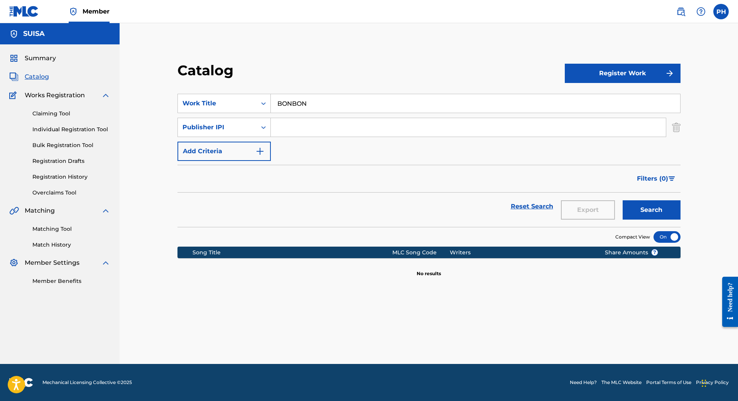
click at [301, 121] on input "Search Form" at bounding box center [468, 127] width 395 height 19
paste input "01298 42 04 30"
type input "01298 42 04 30"
click at [623, 200] on button "Search" at bounding box center [652, 209] width 58 height 19
click at [656, 200] on div "Search" at bounding box center [650, 206] width 62 height 28
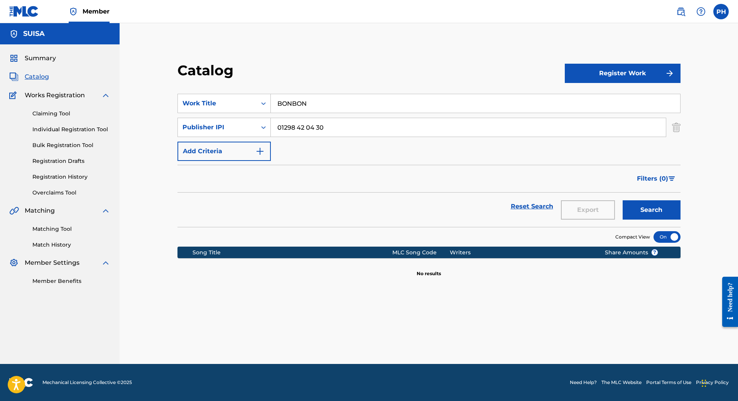
click at [657, 206] on button "Search" at bounding box center [652, 209] width 58 height 19
click at [427, 100] on input "BONBON" at bounding box center [475, 103] width 409 height 19
drag, startPoint x: 427, startPoint y: 100, endPoint x: 190, endPoint y: 92, distance: 237.0
click at [190, 92] on section "SearchWithCriteriaaeb800b5-3091-4b2e-a278-b48cc9f08afe Work Title bonbon au mie…" at bounding box center [428, 155] width 503 height 142
type input "b"
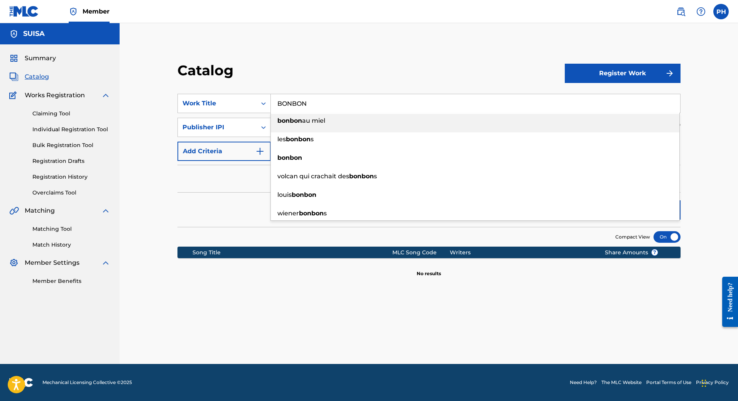
type input "BONBON"
drag, startPoint x: 339, startPoint y: 57, endPoint x: 339, endPoint y: 64, distance: 6.6
click at [339, 60] on div "Catalog Register Work SearchWithCriteriaaeb800b5-3091-4b2e-a278-b48cc9f08afe Wo…" at bounding box center [429, 202] width 540 height 321
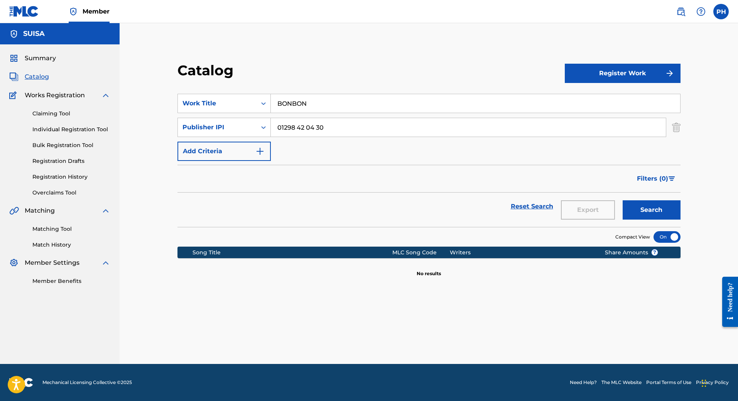
click at [647, 208] on button "Search" at bounding box center [652, 209] width 58 height 19
drag, startPoint x: 365, startPoint y: 127, endPoint x: 268, endPoint y: 125, distance: 96.5
click at [268, 125] on div "SearchWithCriteriace68f984-6ca8-4e8e-8305-f920a3a0a7f4 Publisher IPI 01298 42 0…" at bounding box center [428, 127] width 503 height 19
click at [227, 129] on div "Publisher IPI" at bounding box center [216, 127] width 69 height 9
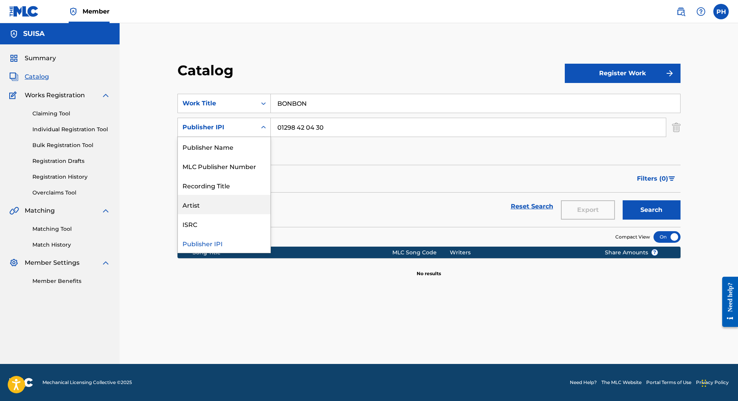
scroll to position [0, 0]
click at [219, 149] on div "Writer Name" at bounding box center [224, 146] width 93 height 19
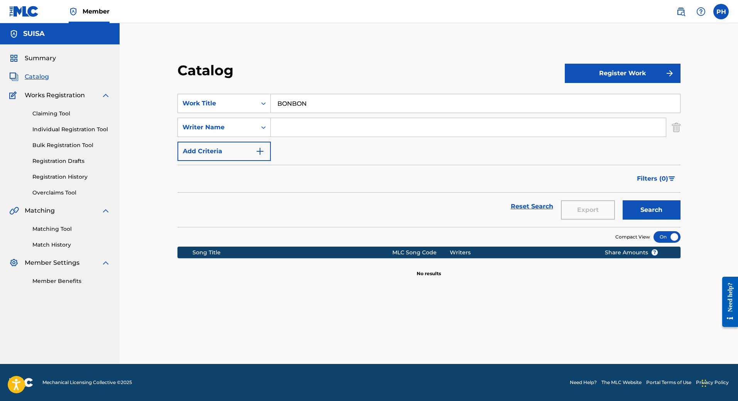
click at [309, 126] on input "Search Form" at bounding box center [468, 127] width 395 height 19
type input "d"
type input "F"
type input "[PERSON_NAME]"
click at [623, 200] on button "Search" at bounding box center [652, 209] width 58 height 19
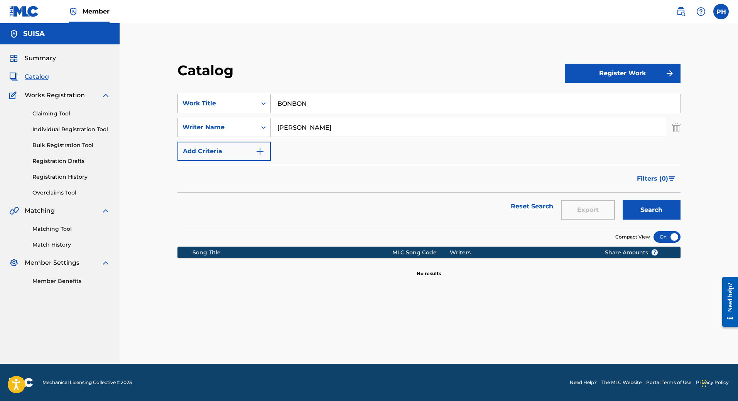
drag, startPoint x: 321, startPoint y: 103, endPoint x: 239, endPoint y: 96, distance: 82.1
click at [239, 96] on div "SearchWithCriteriaaeb800b5-3091-4b2e-a278-b48cc9f08afe Work Title BONBON" at bounding box center [428, 103] width 503 height 19
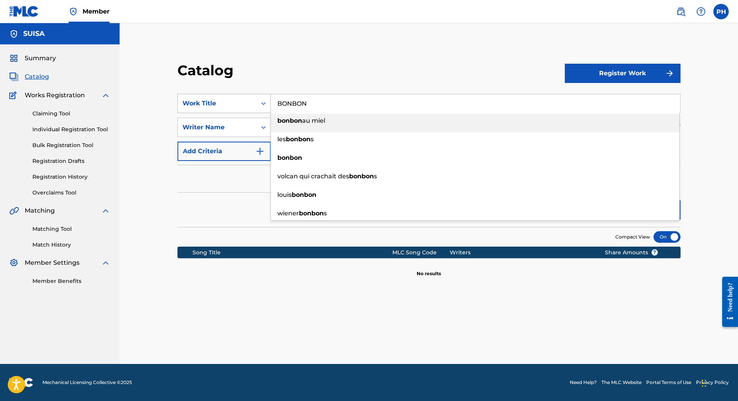
paste input "299154130"
type input "299154130"
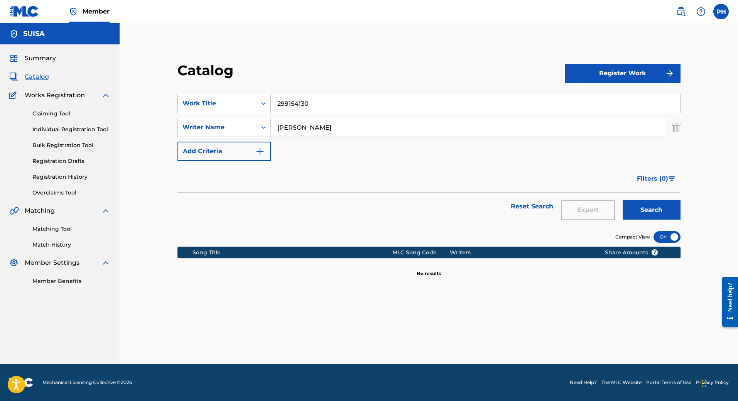
drag, startPoint x: 322, startPoint y: 103, endPoint x: 266, endPoint y: 100, distance: 56.4
click at [266, 100] on div "SearchWithCriteriaaeb800b5-3091-4b2e-a278-b48cc9f08afe Work Title 299154130" at bounding box center [428, 103] width 503 height 19
click at [306, 108] on input "Search Form" at bounding box center [475, 103] width 409 height 19
paste input "L'AMOUR TOUJOURS"
click at [623, 200] on button "Search" at bounding box center [652, 209] width 58 height 19
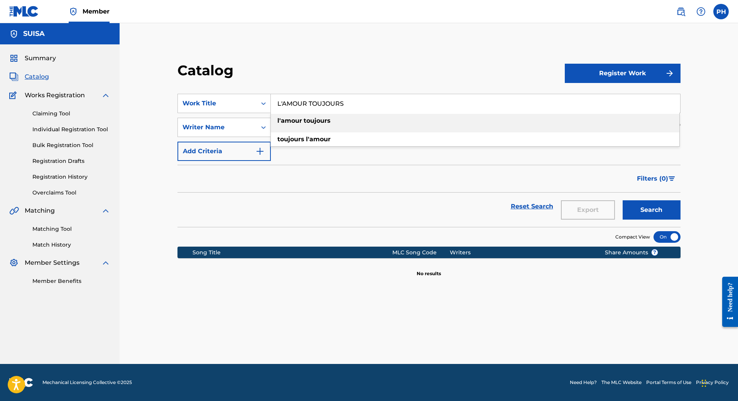
click at [353, 123] on div "l'amour toujours" at bounding box center [475, 121] width 409 height 14
type input "l'amour toujours"
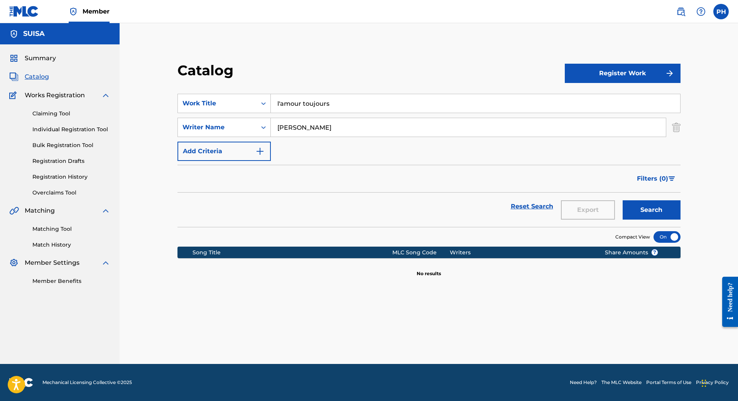
click at [657, 209] on button "Search" at bounding box center [652, 209] width 58 height 19
drag, startPoint x: 316, startPoint y: 128, endPoint x: 241, endPoint y: 126, distance: 74.9
click at [241, 126] on div "SearchWithCriteria160bbe8c-d776-4322-b58c-5b3bd925673e Writer Name [PERSON_NAME]" at bounding box center [428, 127] width 503 height 19
click at [664, 210] on button "Search" at bounding box center [652, 209] width 58 height 19
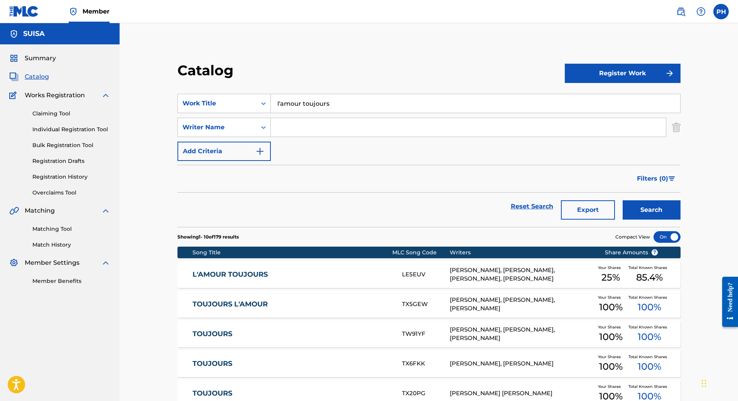
click at [254, 274] on link "L'AMOUR TOUJOURS" at bounding box center [291, 274] width 199 height 9
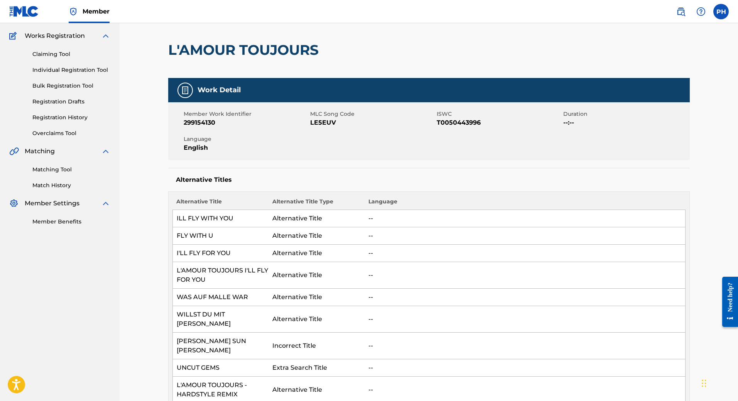
scroll to position [39, 0]
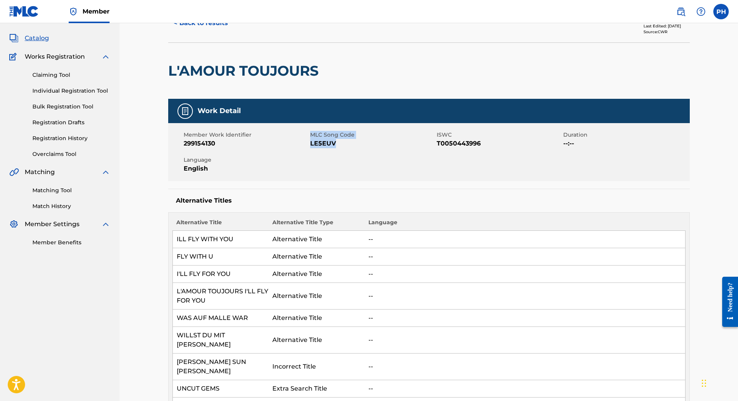
drag, startPoint x: 337, startPoint y: 145, endPoint x: 294, endPoint y: 140, distance: 42.6
click at [294, 140] on div "Member Work Identifier 299154130 MLC Song Code LE5EUV ISWC T0050443996 Duration…" at bounding box center [429, 152] width 522 height 58
click at [335, 144] on span "LE5EUV" at bounding box center [372, 143] width 125 height 9
click at [346, 147] on span "LE5EUV" at bounding box center [372, 143] width 125 height 9
drag, startPoint x: 347, startPoint y: 143, endPoint x: 309, endPoint y: 143, distance: 37.4
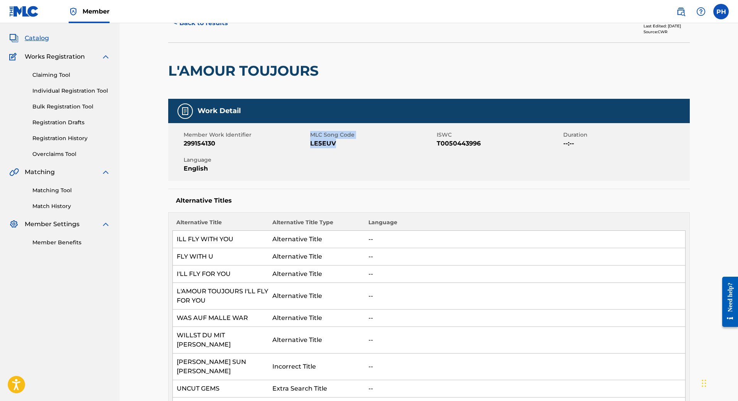
click at [309, 143] on div "Member Work Identifier 299154130 MLC Song Code LE5EUV ISWC T0050443996 Duration…" at bounding box center [429, 152] width 522 height 58
click at [331, 143] on span "LE5EUV" at bounding box center [372, 143] width 125 height 9
drag, startPoint x: 349, startPoint y: 144, endPoint x: 307, endPoint y: 144, distance: 41.7
click at [307, 144] on div "Member Work Identifier 299154130 MLC Song Code LE5EUV ISWC T0050443996 Duration…" at bounding box center [429, 152] width 522 height 58
click at [309, 144] on div "Member Work Identifier 299154130" at bounding box center [247, 139] width 127 height 17
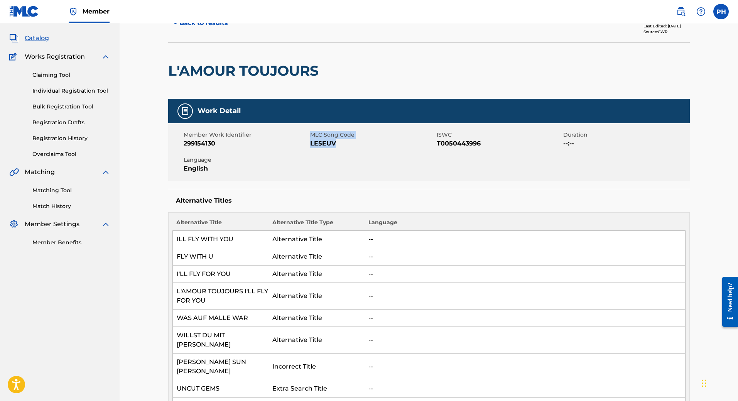
click at [309, 144] on div "Member Work Identifier 299154130" at bounding box center [247, 139] width 127 height 17
click at [339, 144] on span "LE5EUV" at bounding box center [372, 143] width 125 height 9
drag, startPoint x: 339, startPoint y: 144, endPoint x: 324, endPoint y: 146, distance: 15.2
click at [324, 146] on span "LE5EUV" at bounding box center [372, 143] width 125 height 9
drag, startPoint x: 486, startPoint y: 142, endPoint x: 431, endPoint y: 142, distance: 55.2
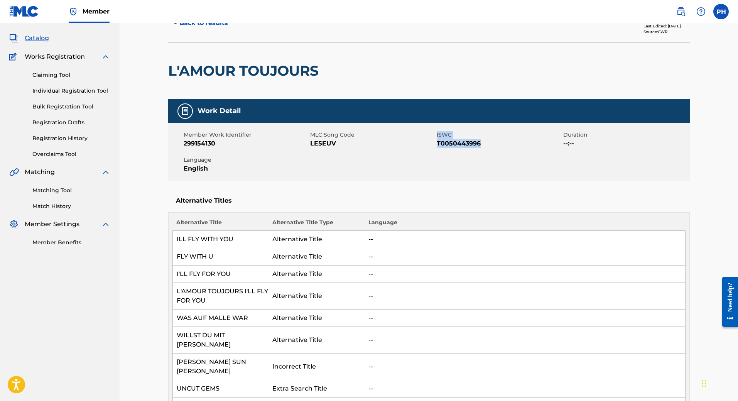
click at [431, 142] on div "Member Work Identifier 299154130 MLC Song Code LE5EUV ISWC T0050443996 Duration…" at bounding box center [429, 152] width 522 height 58
click at [436, 143] on div "MLC Song Code LE5EUV" at bounding box center [373, 139] width 127 height 17
drag, startPoint x: 491, startPoint y: 144, endPoint x: 437, endPoint y: 144, distance: 54.4
click at [437, 144] on span "T0050443996" at bounding box center [499, 143] width 125 height 9
copy span "T0050443996"
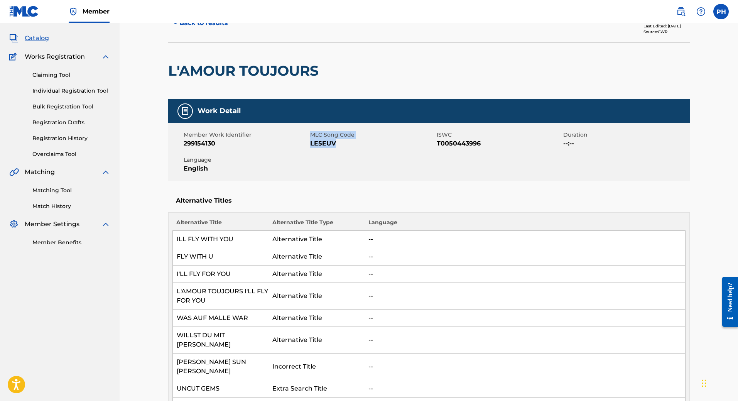
drag, startPoint x: 360, startPoint y: 140, endPoint x: 301, endPoint y: 141, distance: 58.6
click at [301, 141] on div "Member Work Identifier 299154130 MLC Song Code LE5EUV ISWC T0050443996 Duration…" at bounding box center [429, 152] width 522 height 58
click at [210, 152] on div "Member Work Identifier 299154130 MLC Song Code LE5EUV ISWC T0050443996 Duration…" at bounding box center [429, 152] width 522 height 58
click at [176, 144] on div "Member Work Identifier 299154130 MLC Song Code LE5EUV ISWC T0050443996 Duration…" at bounding box center [429, 152] width 522 height 58
click at [220, 143] on span "299154130" at bounding box center [246, 143] width 125 height 9
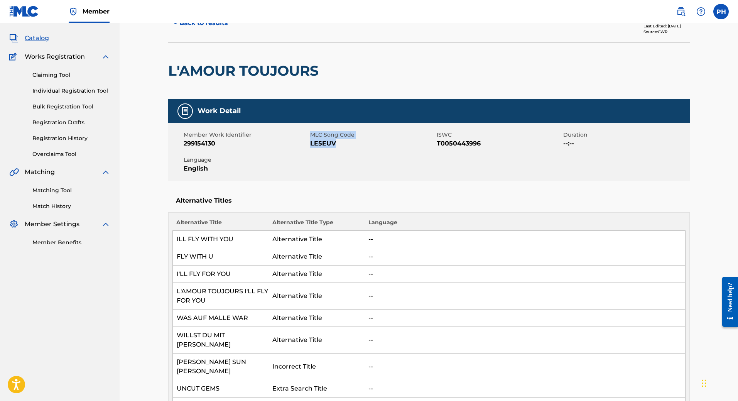
drag, startPoint x: 337, startPoint y: 141, endPoint x: 307, endPoint y: 140, distance: 30.1
click at [307, 140] on div "Member Work Identifier 299154130 MLC Song Code LE5EUV ISWC T0050443996 Duration…" at bounding box center [429, 152] width 522 height 58
click at [324, 141] on span "LE5EUV" at bounding box center [372, 143] width 125 height 9
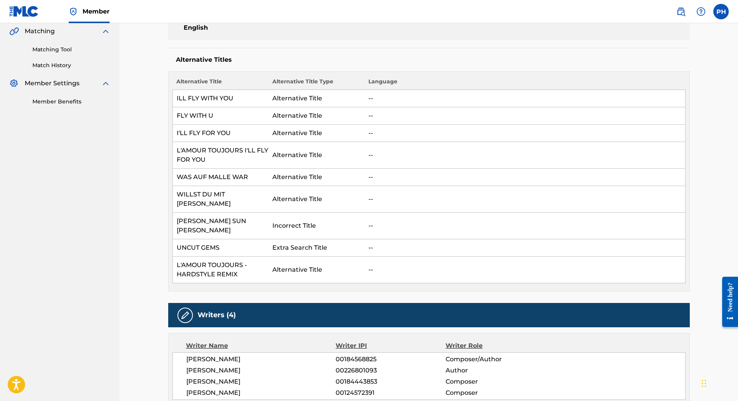
scroll to position [0, 0]
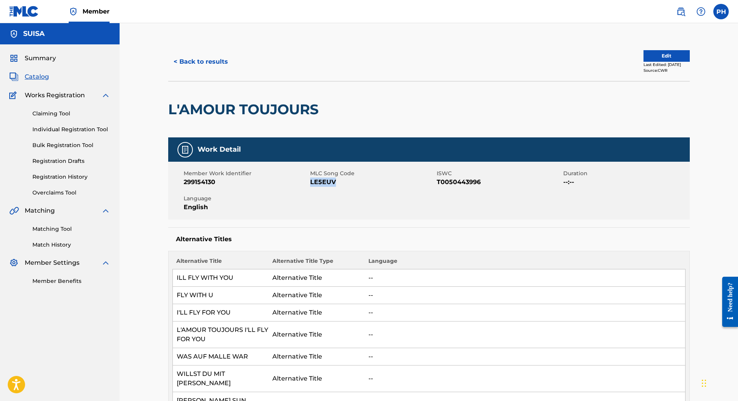
drag, startPoint x: 344, startPoint y: 184, endPoint x: 311, endPoint y: 182, distance: 33.3
click at [311, 182] on span "LE5EUV" at bounding box center [372, 181] width 125 height 9
copy span "LE5EUV"
